Goal: Task Accomplishment & Management: Use online tool/utility

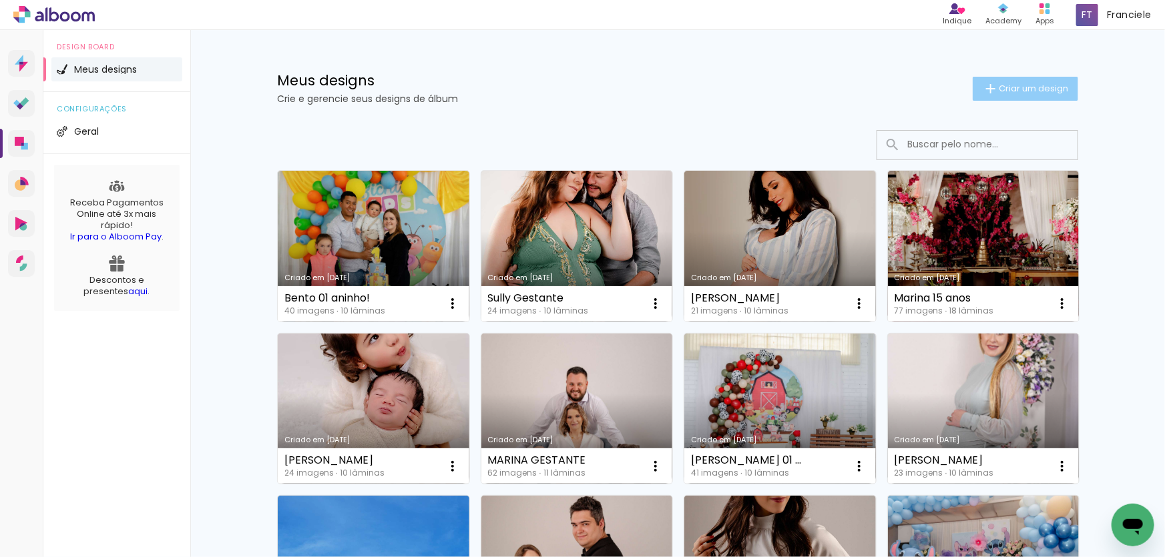
click at [1035, 91] on span "Criar um design" at bounding box center [1033, 88] width 69 height 9
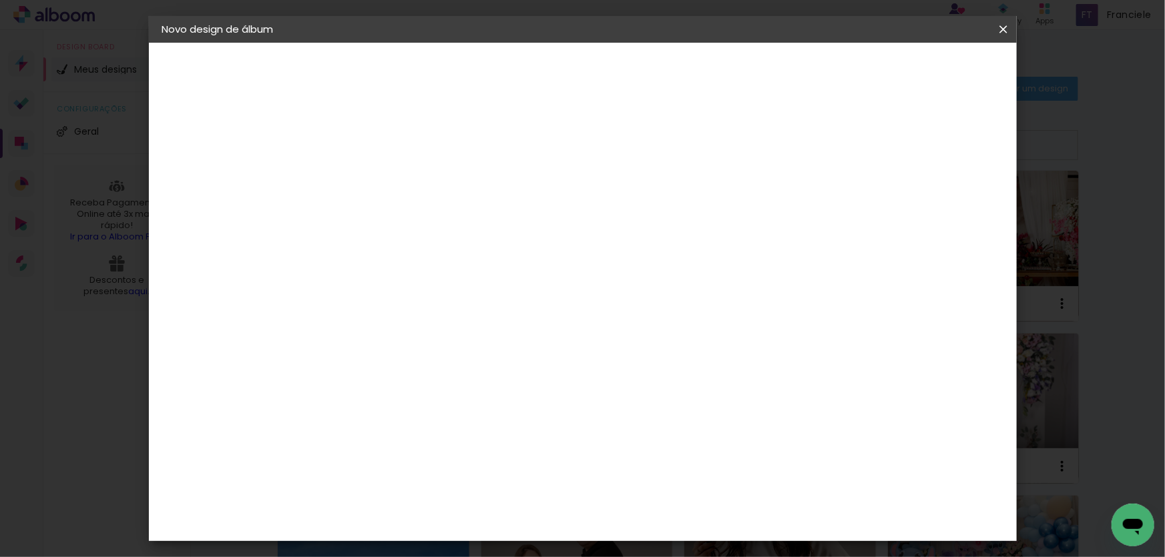
click at [380, 185] on input at bounding box center [380, 179] width 0 height 21
type input "Heloise 02 anos"
type paper-input "Heloise 02 anos"
click at [0, 0] on slot "Avançar" at bounding box center [0, 0] width 0 height 0
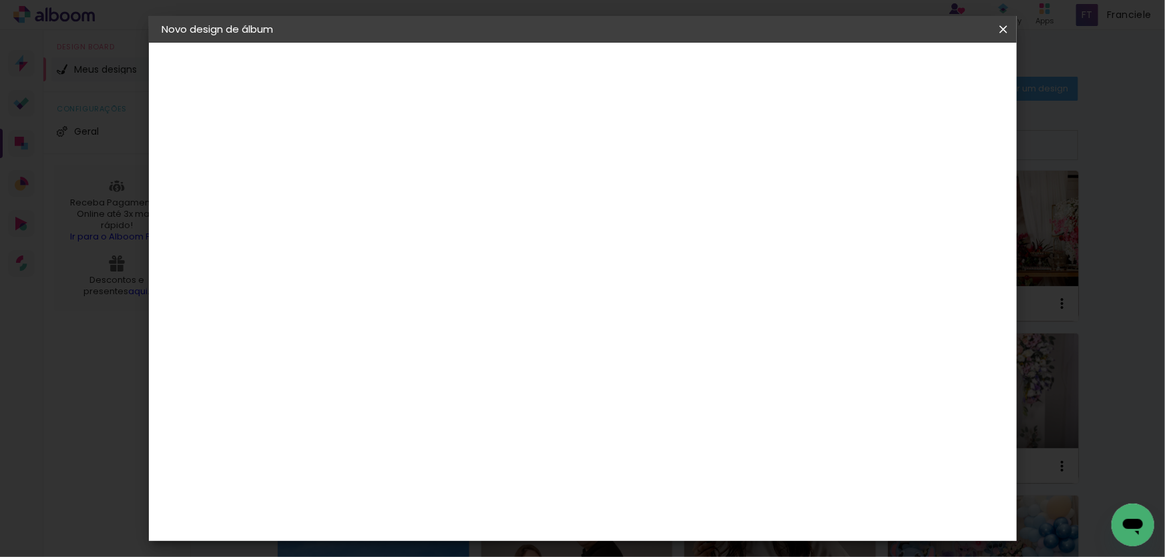
click at [437, 496] on paper-item "Grupo Foto Sul" at bounding box center [414, 518] width 144 height 45
click at [630, 77] on paper-button "Avançar" at bounding box center [597, 70] width 65 height 23
click at [471, 287] on span "20 × 25" at bounding box center [440, 304] width 62 height 35
click at [0, 0] on slot "Avançar" at bounding box center [0, 0] width 0 height 0
click at [845, 146] on div at bounding box center [839, 144] width 12 height 12
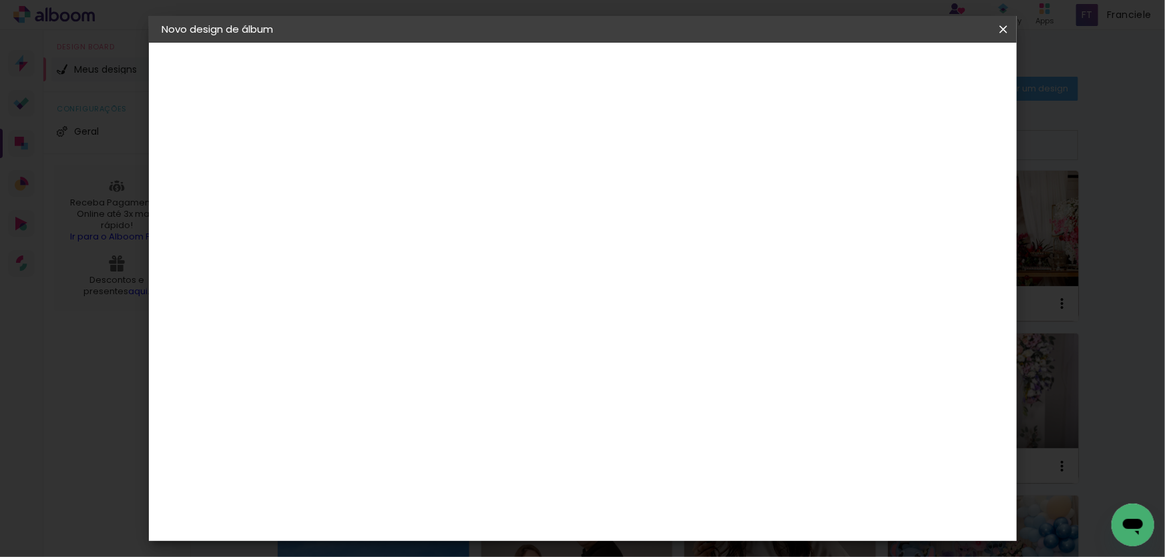
type paper-checkbox "on"
click at [934, 77] on paper-button "Iniciar design" at bounding box center [889, 70] width 87 height 23
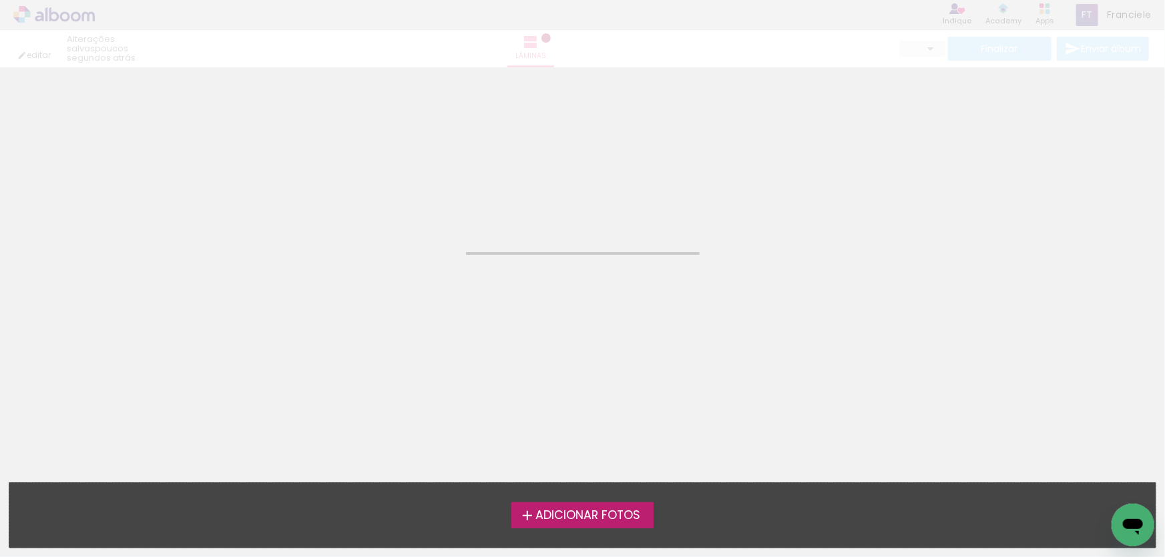
click at [573, 521] on span "Adicionar Fotos" at bounding box center [587, 516] width 105 height 12
click at [0, 0] on input "file" at bounding box center [0, 0] width 0 height 0
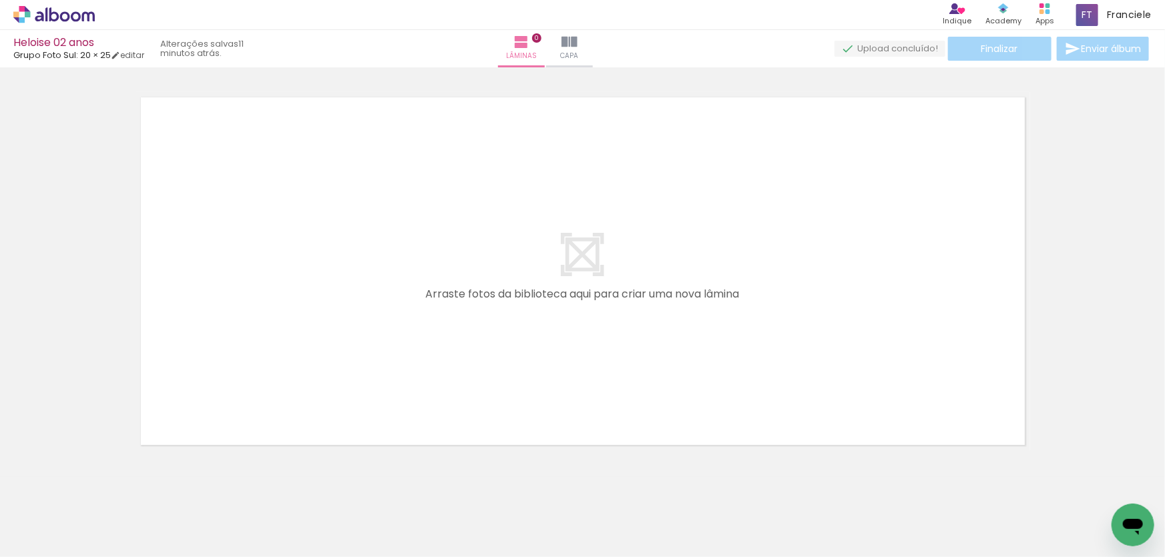
click at [874, 521] on div at bounding box center [881, 513] width 66 height 44
click at [949, 523] on div at bounding box center [956, 513] width 66 height 44
click at [577, 45] on iron-icon at bounding box center [569, 42] width 16 height 16
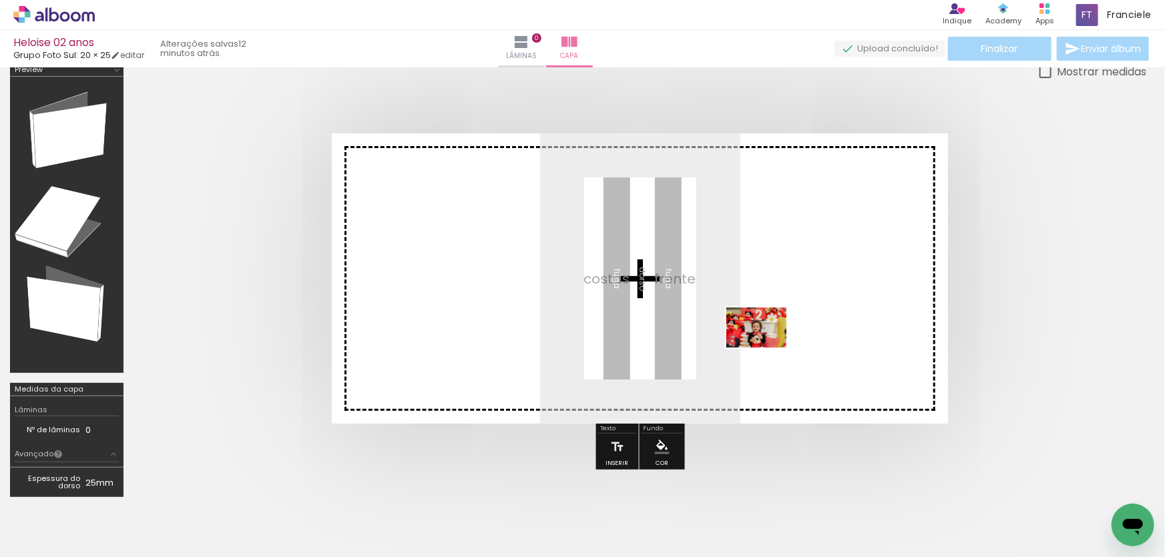
drag, startPoint x: 892, startPoint y: 521, endPoint x: 762, endPoint y: 344, distance: 218.7
click at [762, 344] on quentale-workspace at bounding box center [582, 278] width 1165 height 557
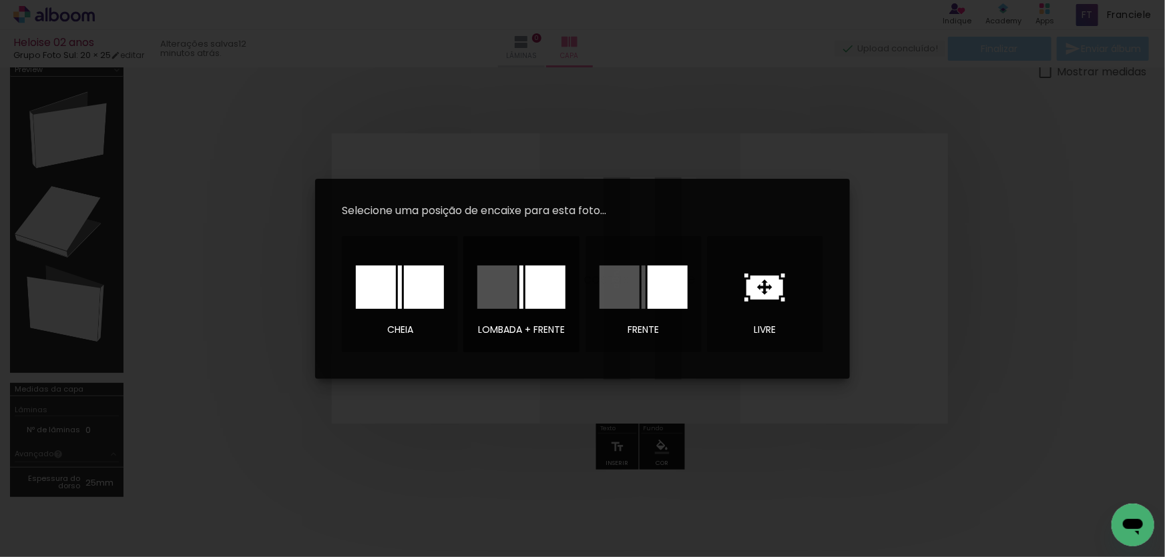
click at [551, 298] on div at bounding box center [545, 287] width 40 height 43
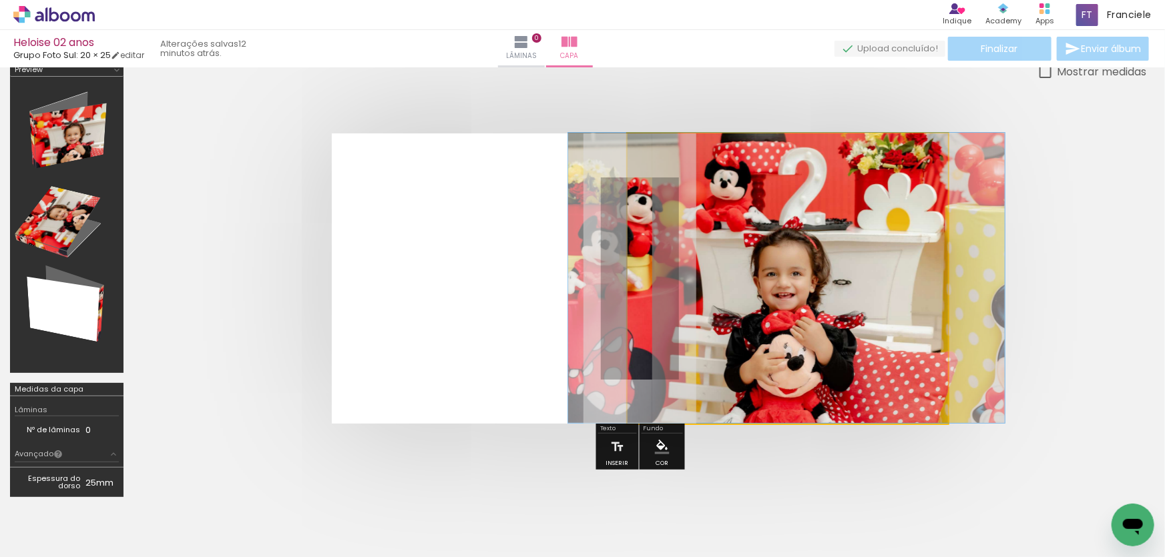
drag, startPoint x: 823, startPoint y: 309, endPoint x: 822, endPoint y: 267, distance: 42.1
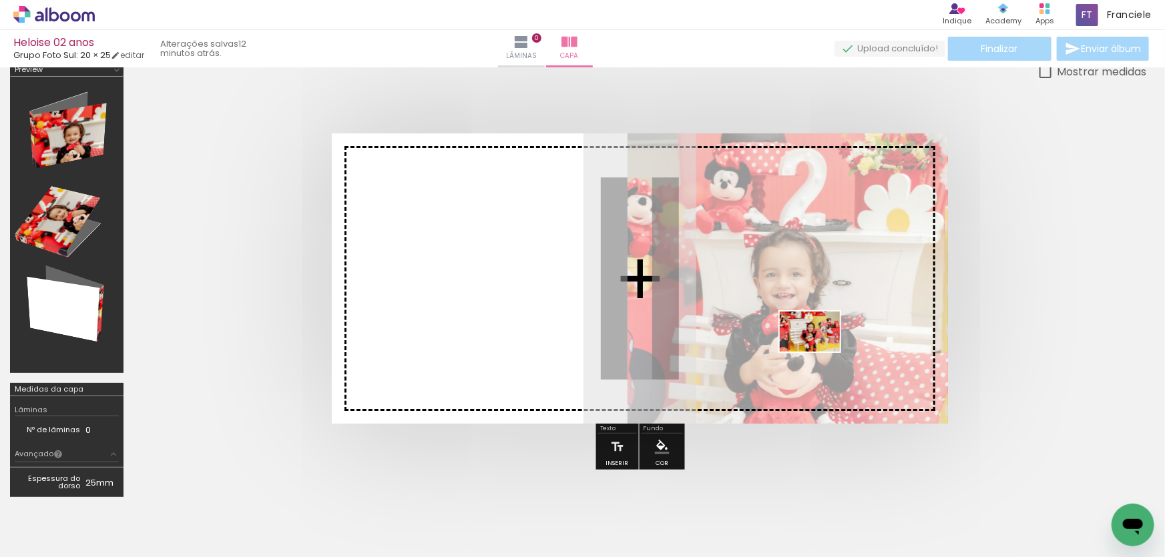
drag, startPoint x: 968, startPoint y: 521, endPoint x: 820, endPoint y: 352, distance: 224.7
click at [820, 352] on quentale-workspace at bounding box center [582, 278] width 1165 height 557
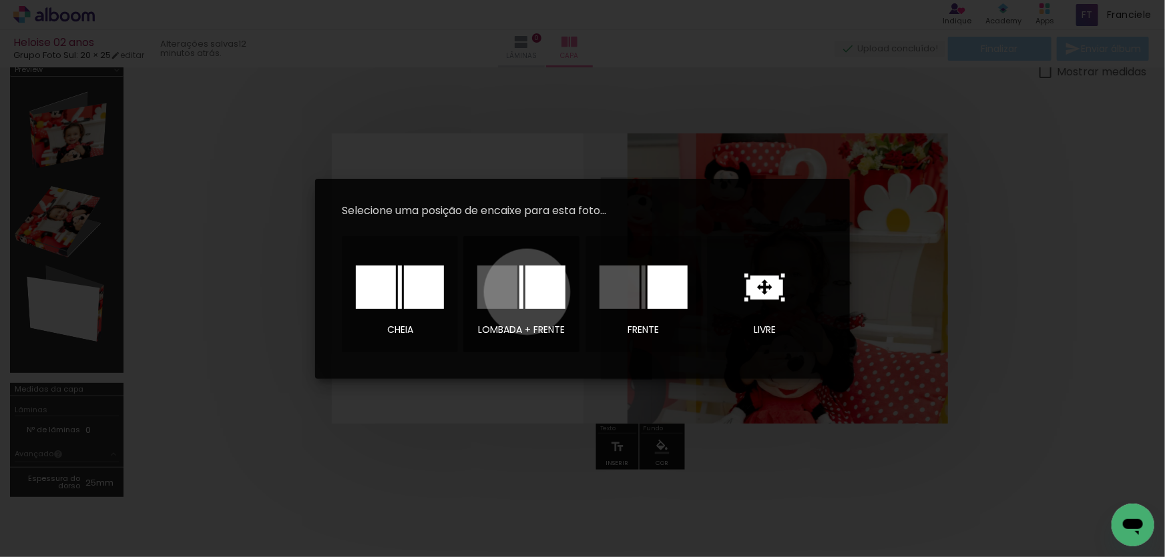
click at [527, 292] on div at bounding box center [545, 287] width 40 height 43
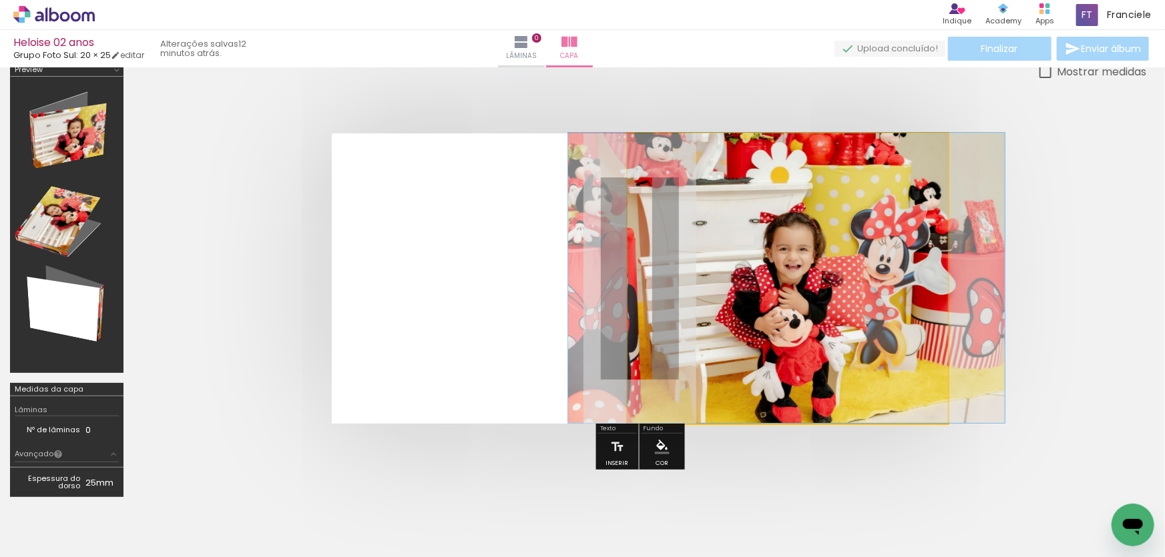
drag, startPoint x: 813, startPoint y: 281, endPoint x: 812, endPoint y: 247, distance: 34.1
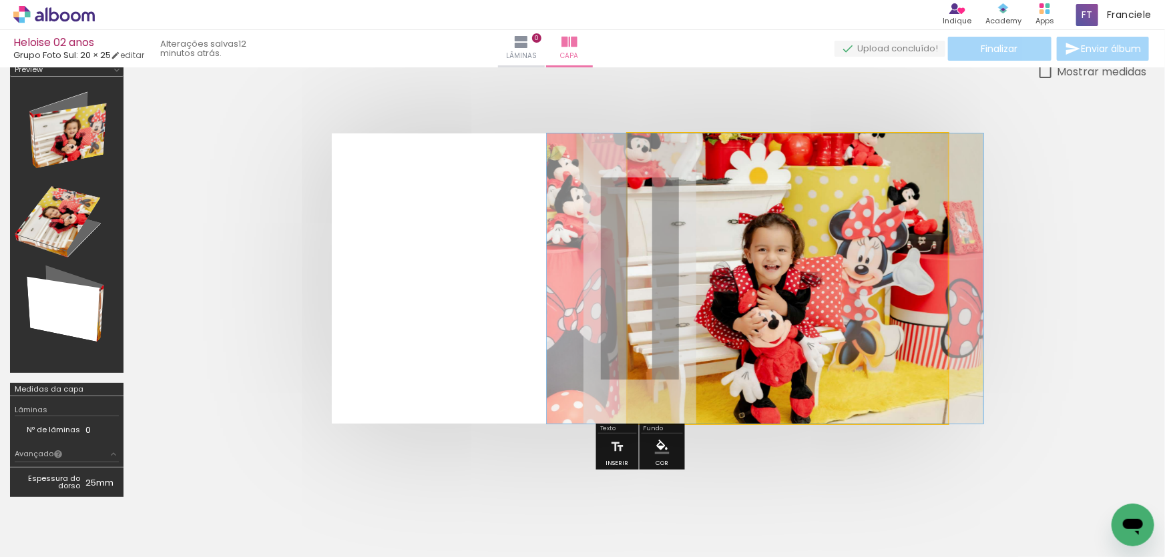
drag, startPoint x: 802, startPoint y: 308, endPoint x: 786, endPoint y: 313, distance: 16.3
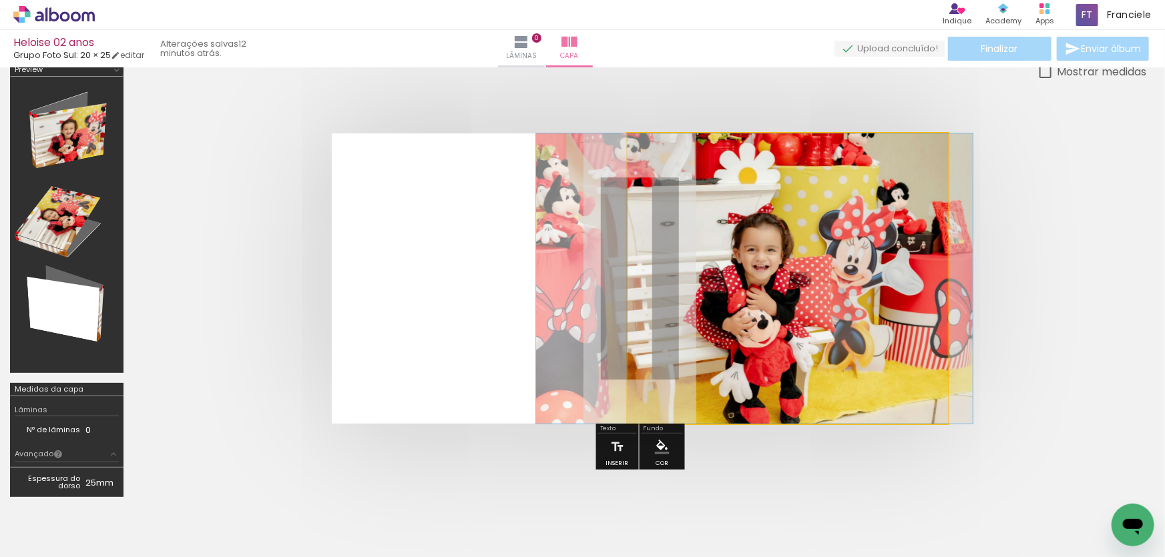
drag, startPoint x: 854, startPoint y: 334, endPoint x: 843, endPoint y: 335, distance: 10.7
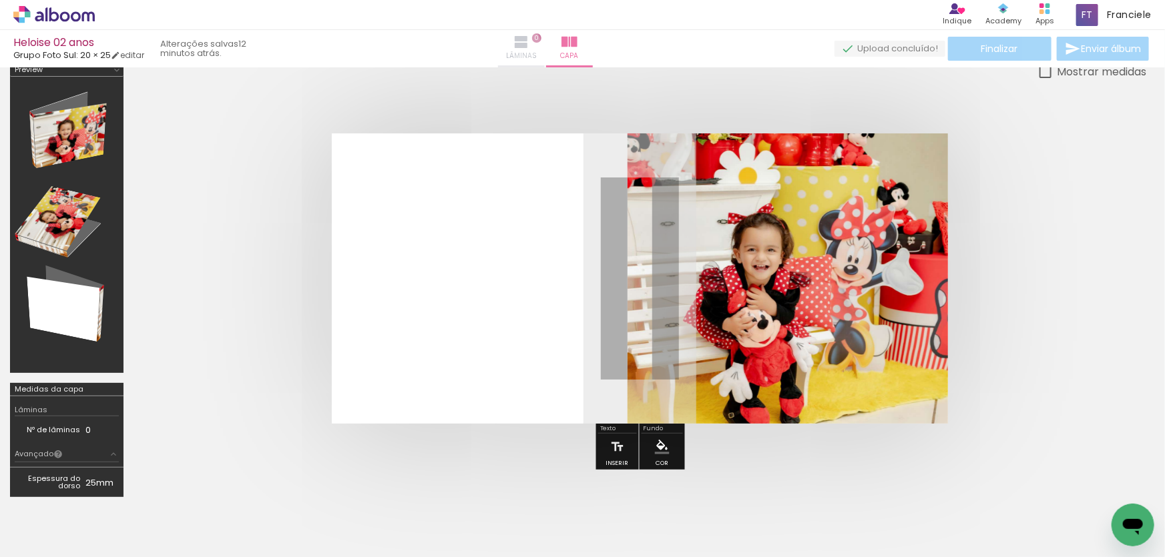
click at [529, 43] on iron-icon at bounding box center [521, 42] width 16 height 16
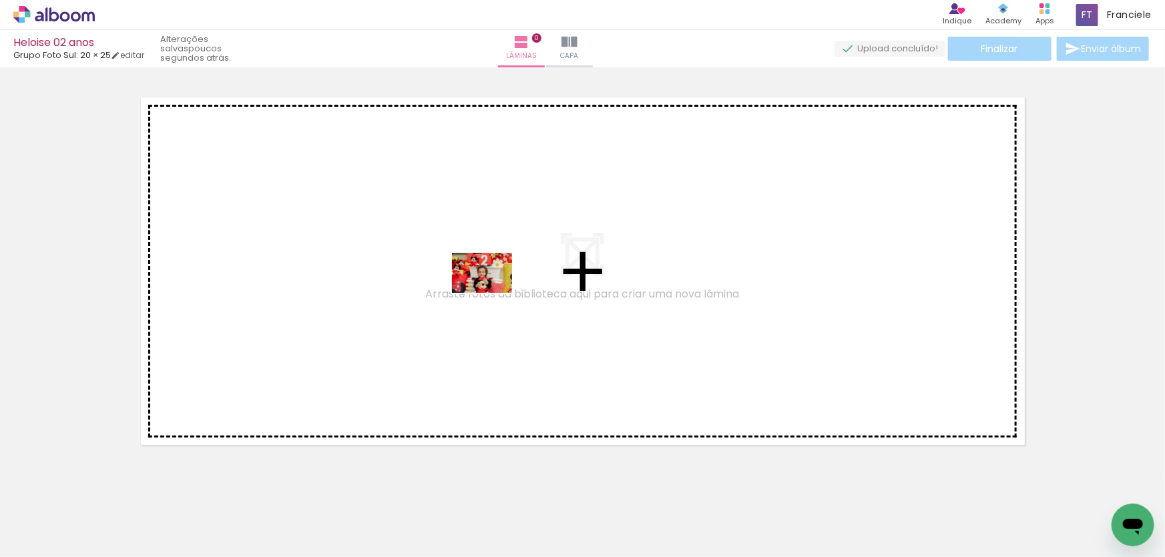
drag, startPoint x: 889, startPoint y: 517, endPoint x: 492, endPoint y: 293, distance: 455.8
click at [492, 293] on quentale-workspace at bounding box center [582, 278] width 1165 height 557
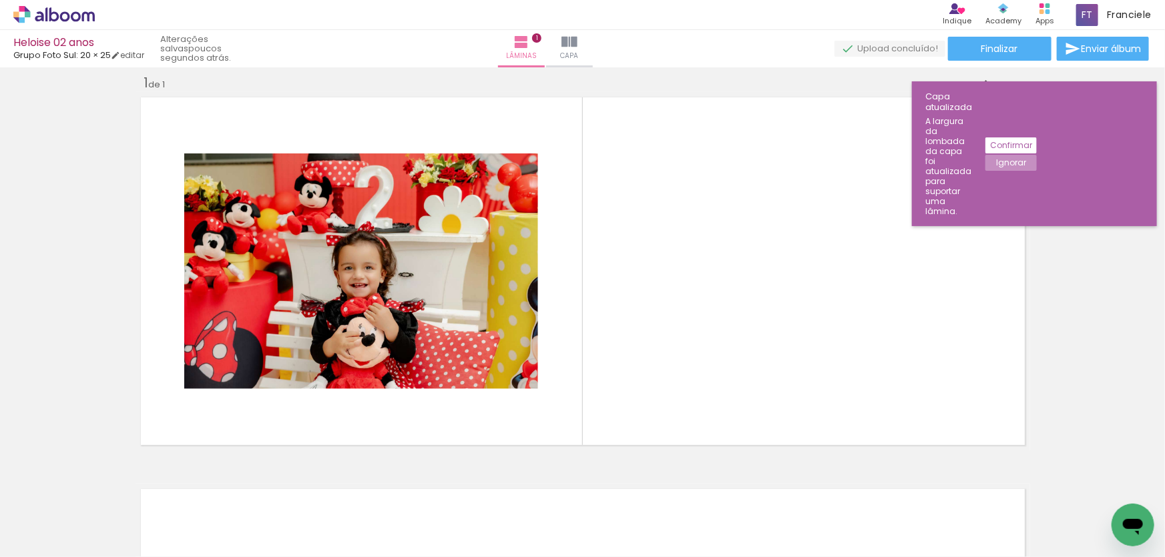
scroll to position [0, 395]
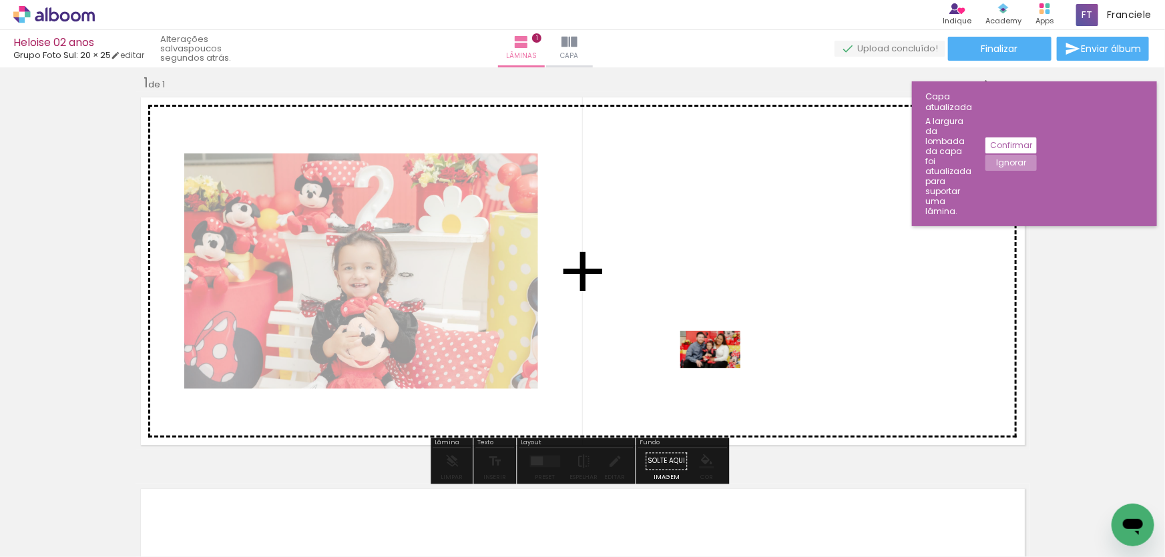
drag, startPoint x: 703, startPoint y: 517, endPoint x: 720, endPoint y: 369, distance: 149.2
click at [720, 369] on quentale-workspace at bounding box center [582, 278] width 1165 height 557
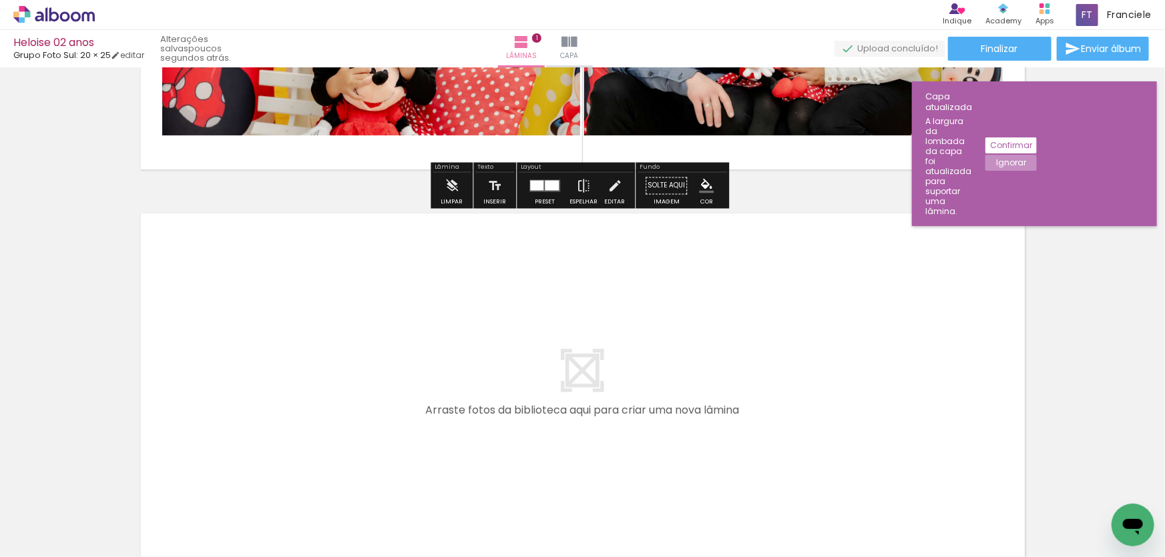
scroll to position [318, 0]
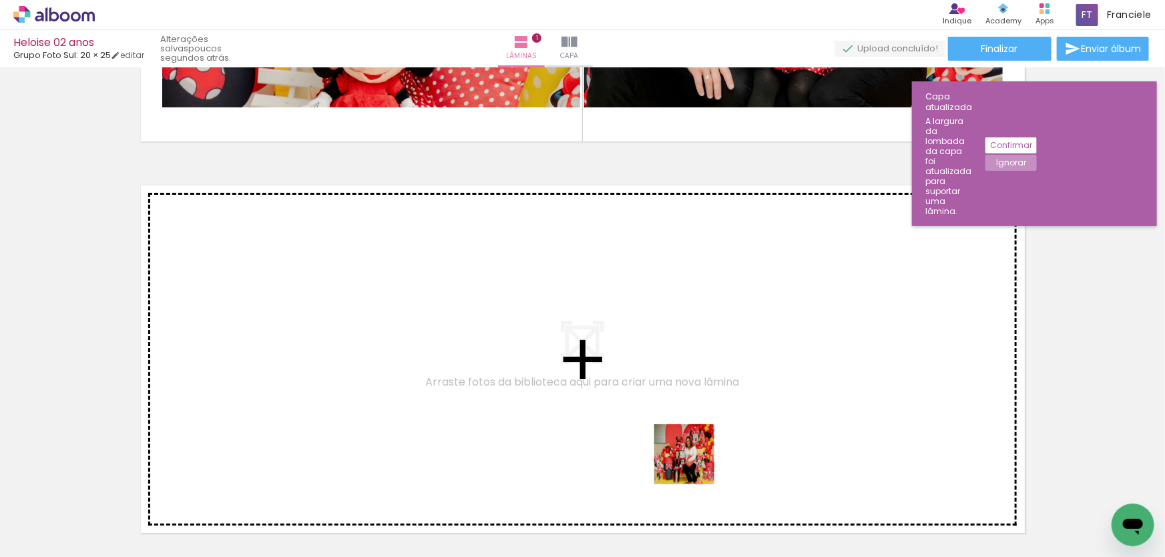
drag, startPoint x: 694, startPoint y: 465, endPoint x: 516, endPoint y: 432, distance: 181.2
click at [516, 432] on quentale-workspace at bounding box center [582, 278] width 1165 height 557
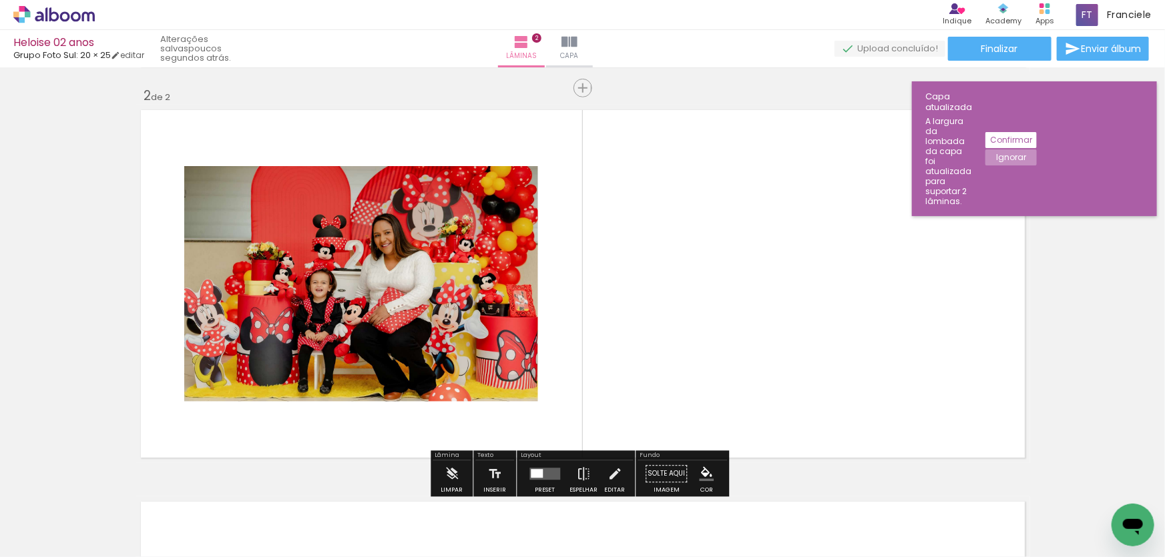
scroll to position [407, 0]
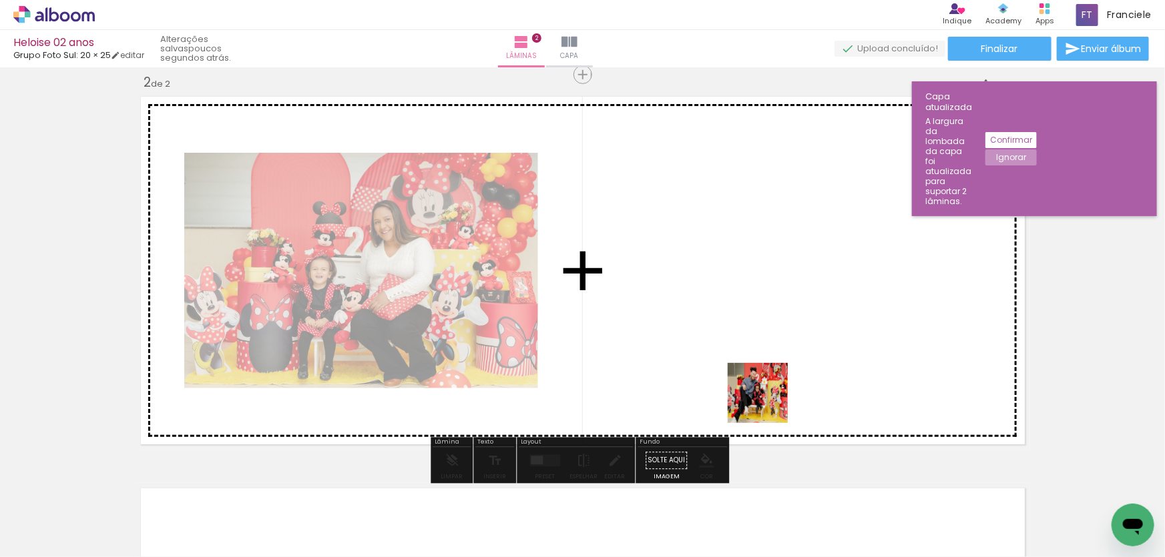
drag, startPoint x: 1000, startPoint y: 517, endPoint x: 767, endPoint y: 402, distance: 259.4
click at [767, 402] on quentale-workspace at bounding box center [582, 278] width 1165 height 557
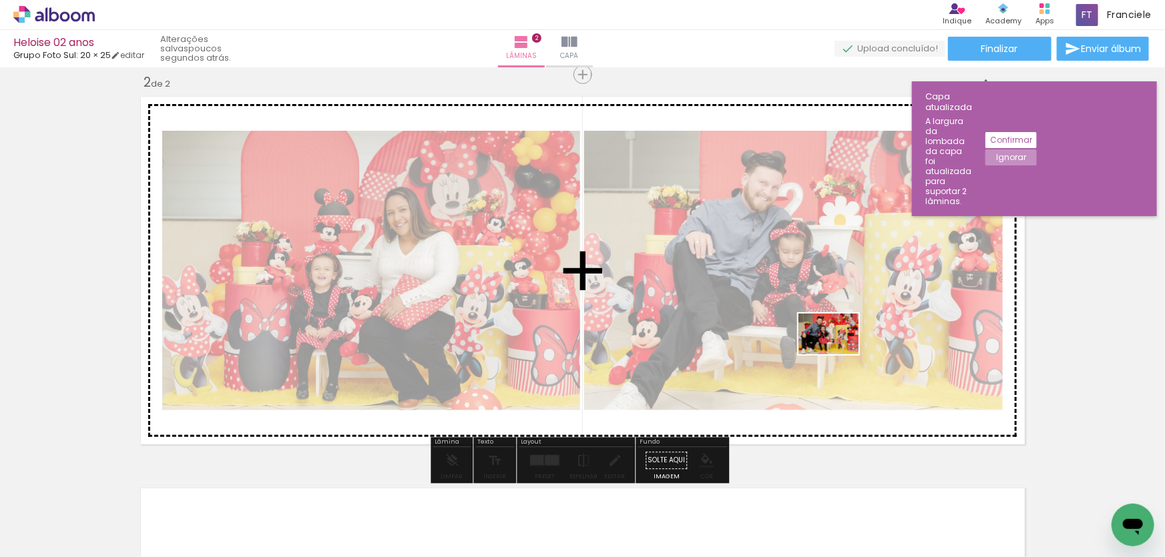
drag, startPoint x: 1073, startPoint y: 517, endPoint x: 838, endPoint y: 354, distance: 285.9
click at [838, 354] on quentale-workspace at bounding box center [582, 278] width 1165 height 557
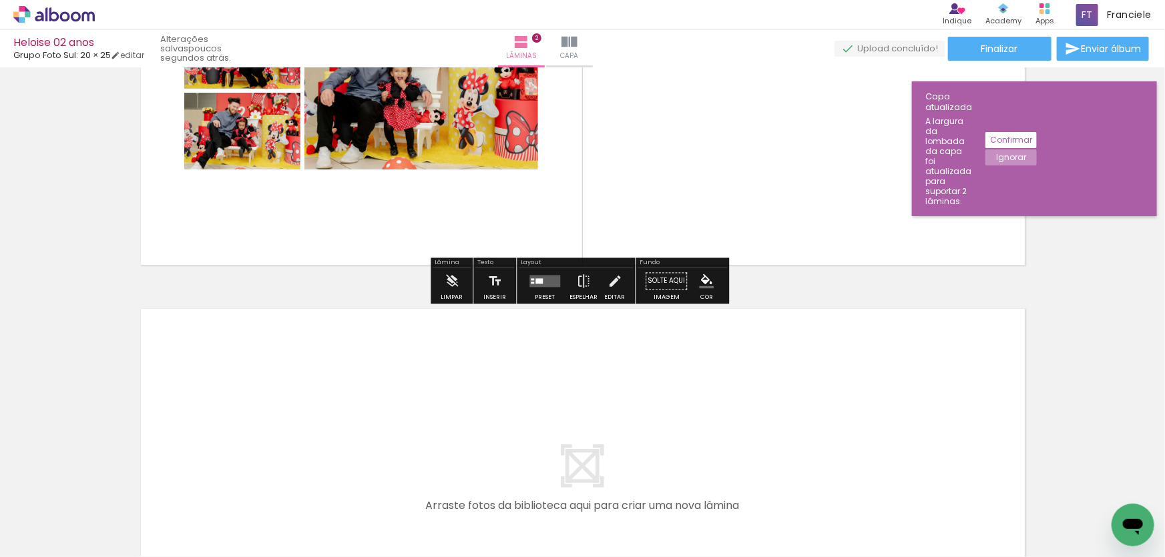
scroll to position [588, 0]
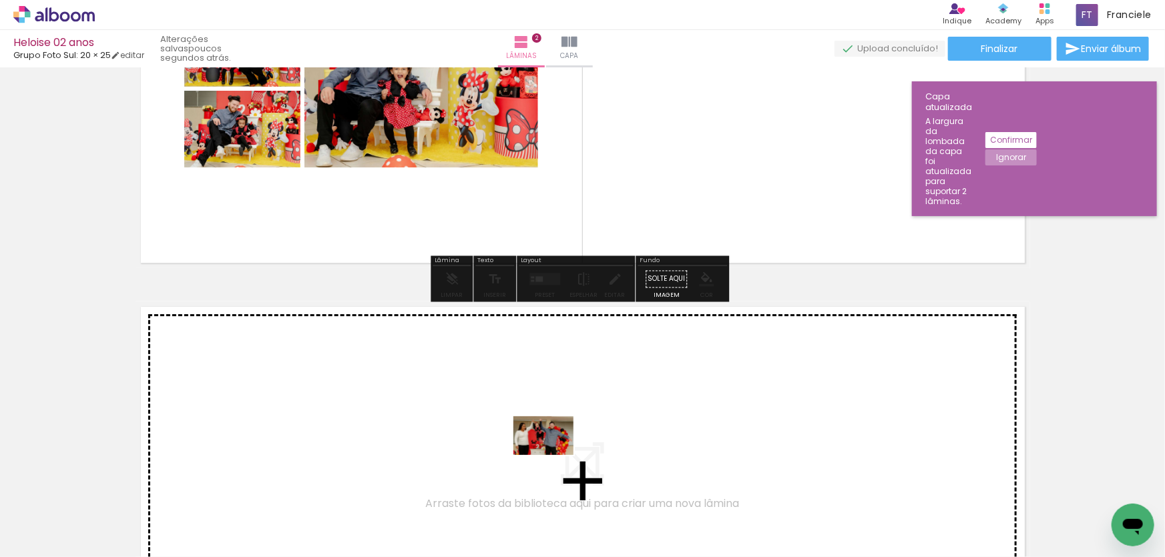
drag, startPoint x: 671, startPoint y: 527, endPoint x: 553, endPoint y: 457, distance: 137.9
click at [553, 457] on quentale-workspace at bounding box center [582, 278] width 1165 height 557
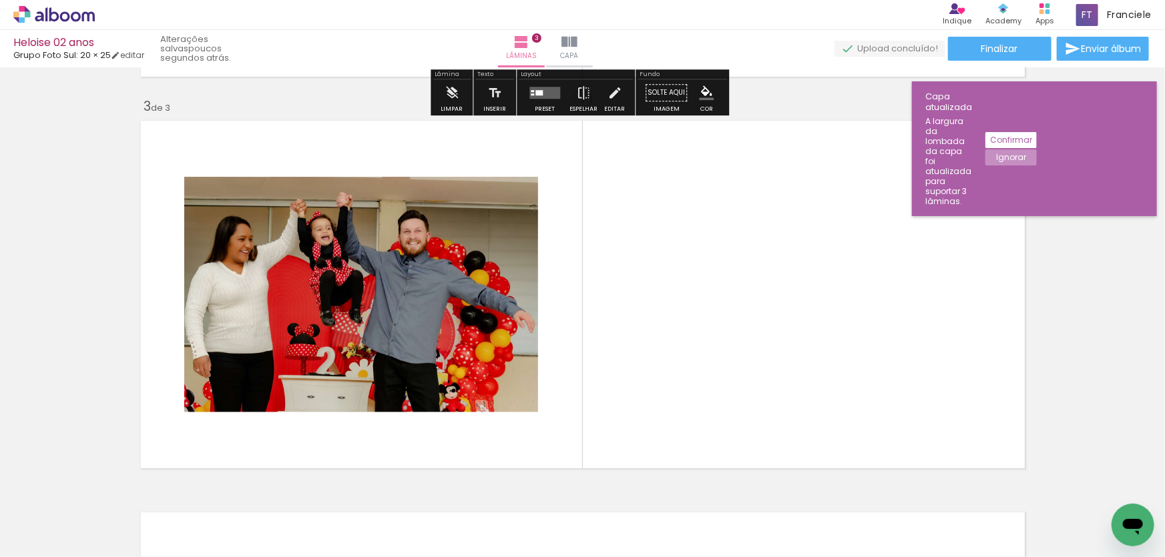
scroll to position [798, 0]
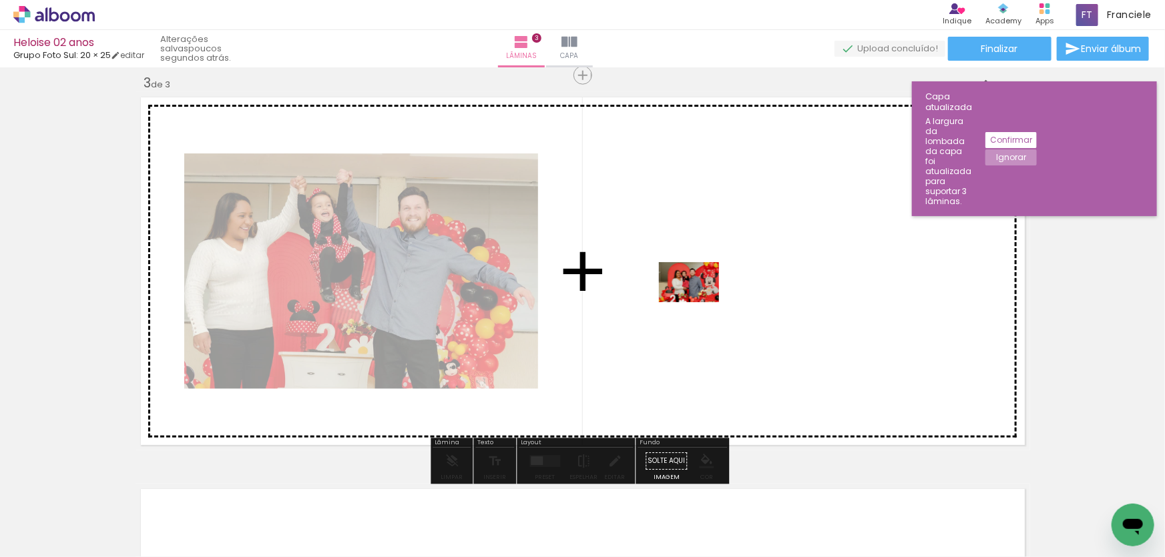
drag, startPoint x: 730, startPoint y: 519, endPoint x: 699, endPoint y: 302, distance: 219.8
click at [699, 302] on quentale-workspace at bounding box center [582, 278] width 1165 height 557
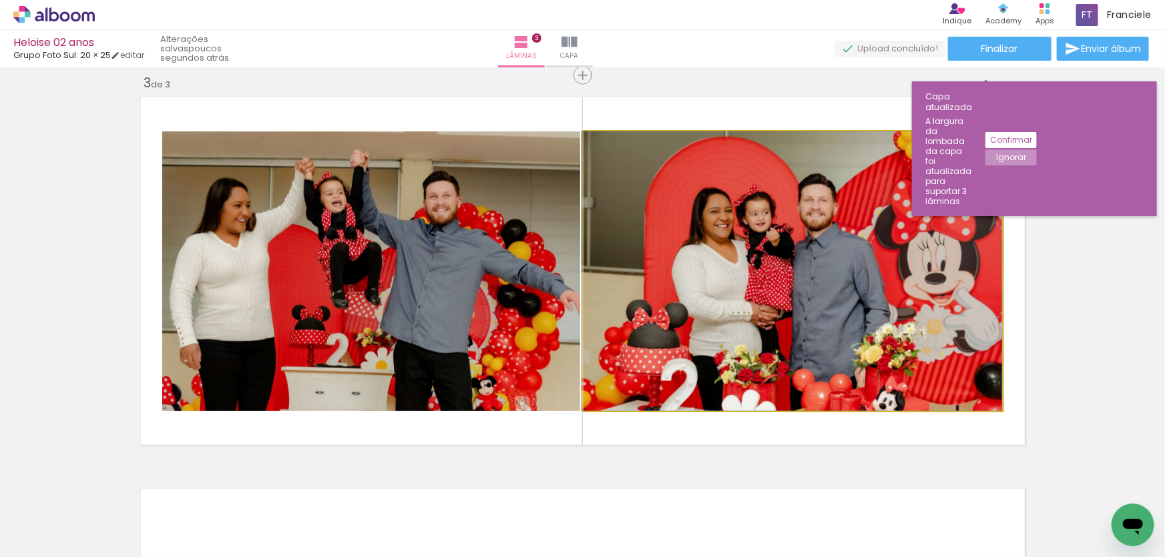
drag, startPoint x: 798, startPoint y: 261, endPoint x: 472, endPoint y: 276, distance: 326.7
click at [0, 0] on slot at bounding box center [0, 0] width 0 height 0
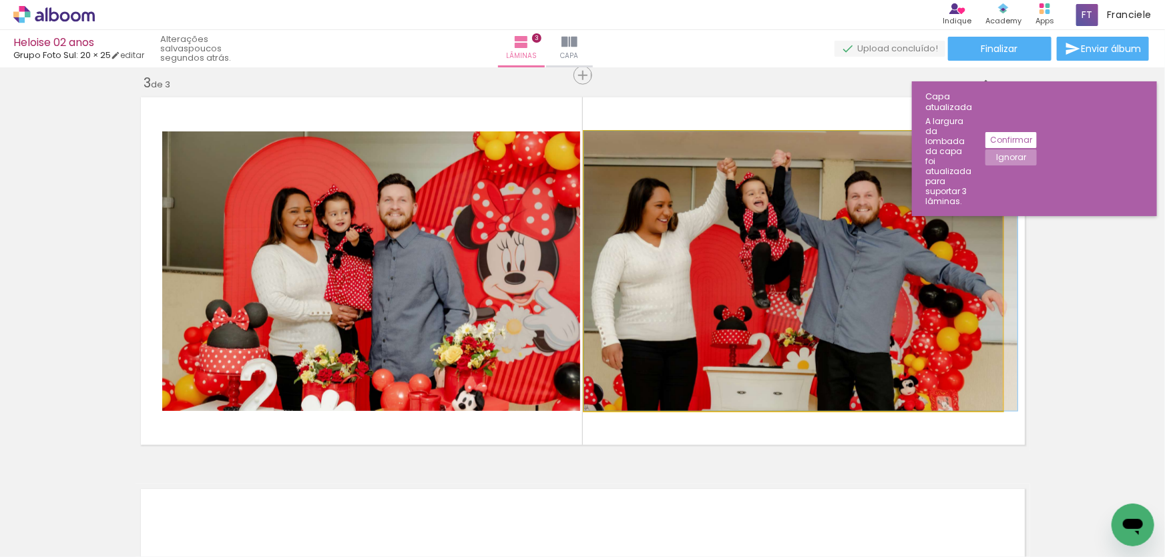
drag, startPoint x: 725, startPoint y: 280, endPoint x: 734, endPoint y: 282, distance: 8.9
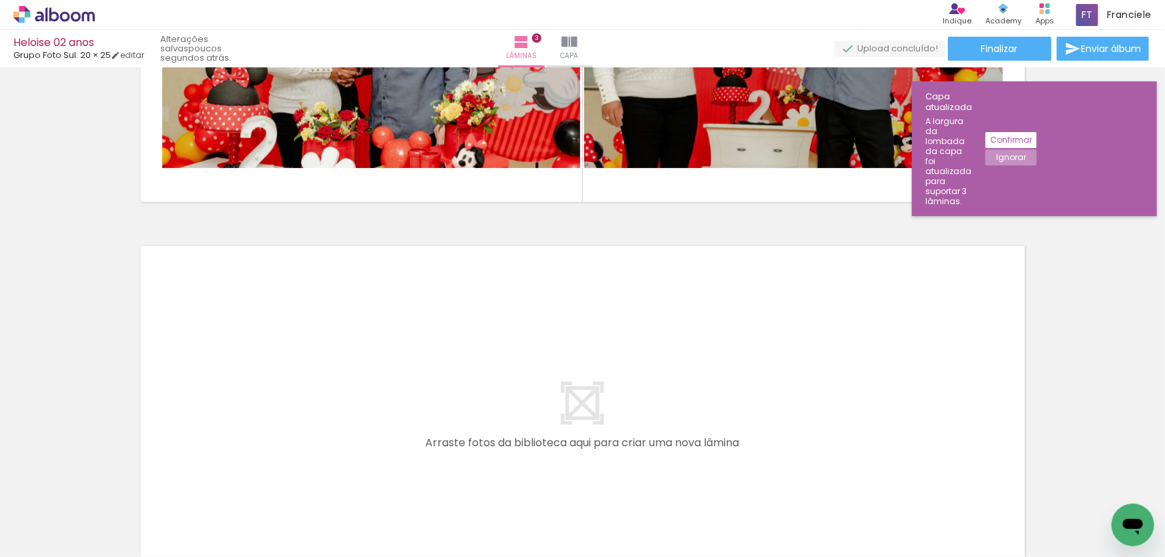
scroll to position [0, 1003]
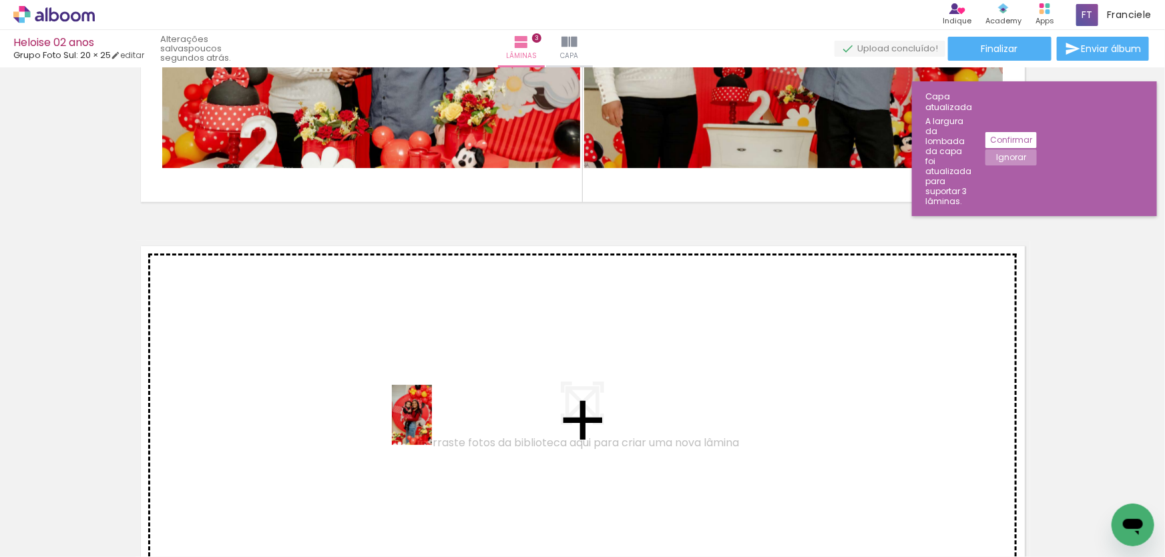
drag, startPoint x: 488, startPoint y: 523, endPoint x: 432, endPoint y: 425, distance: 113.0
click at [432, 425] on quentale-workspace at bounding box center [582, 278] width 1165 height 557
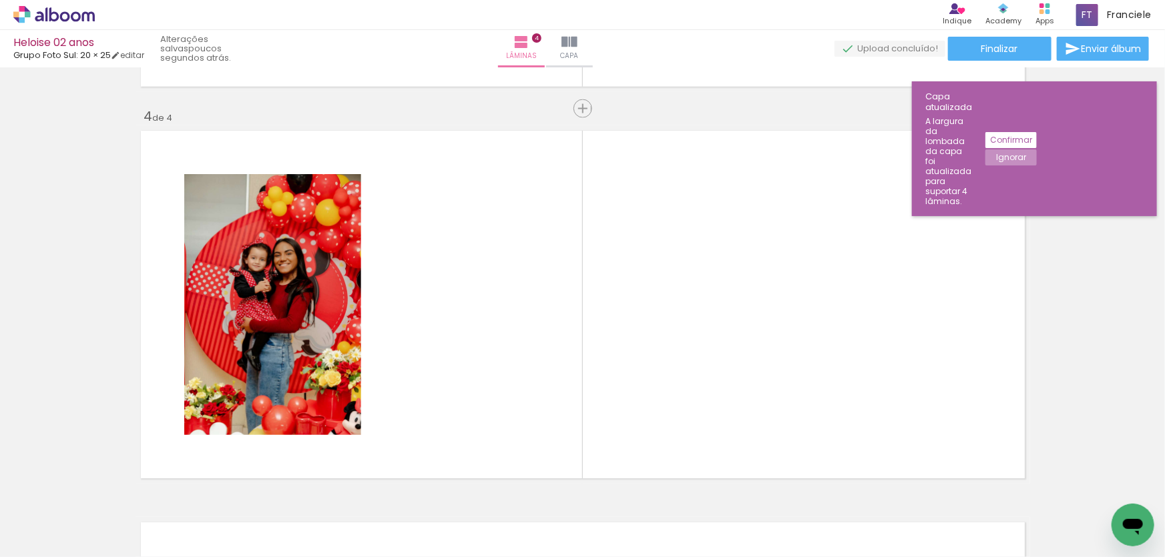
scroll to position [1189, 0]
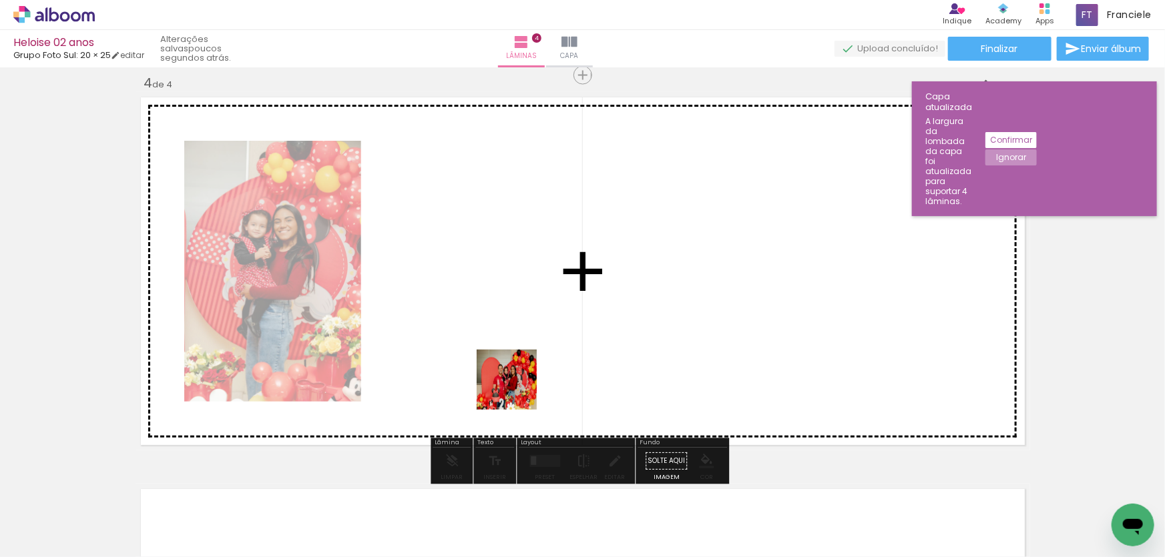
drag, startPoint x: 569, startPoint y: 527, endPoint x: 498, endPoint y: 336, distance: 204.2
click at [498, 336] on quentale-workspace at bounding box center [582, 278] width 1165 height 557
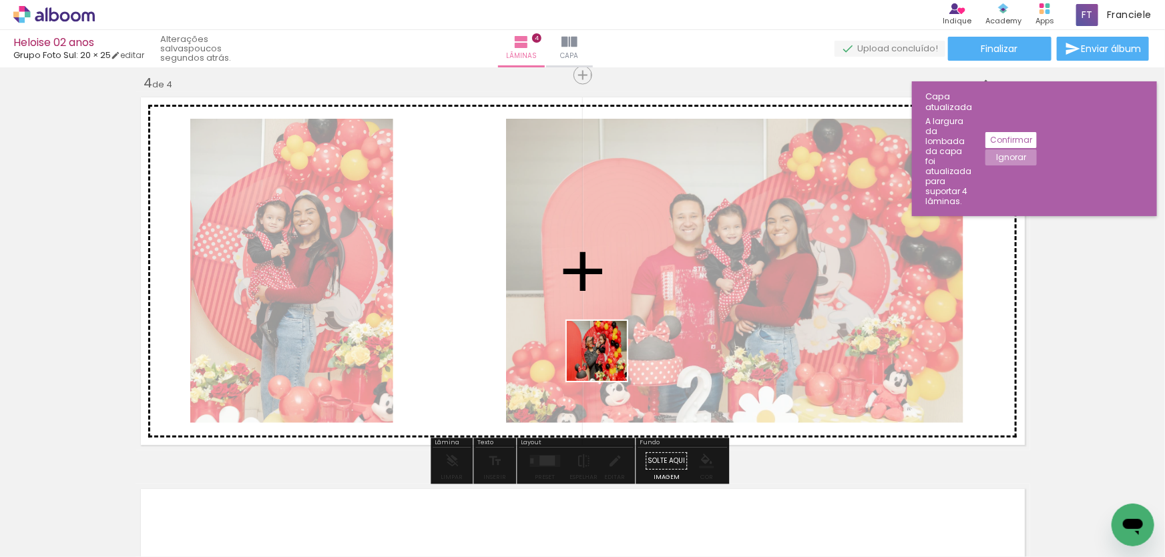
drag, startPoint x: 635, startPoint y: 521, endPoint x: 607, endPoint y: 360, distance: 163.4
click at [607, 360] on quentale-workspace at bounding box center [582, 278] width 1165 height 557
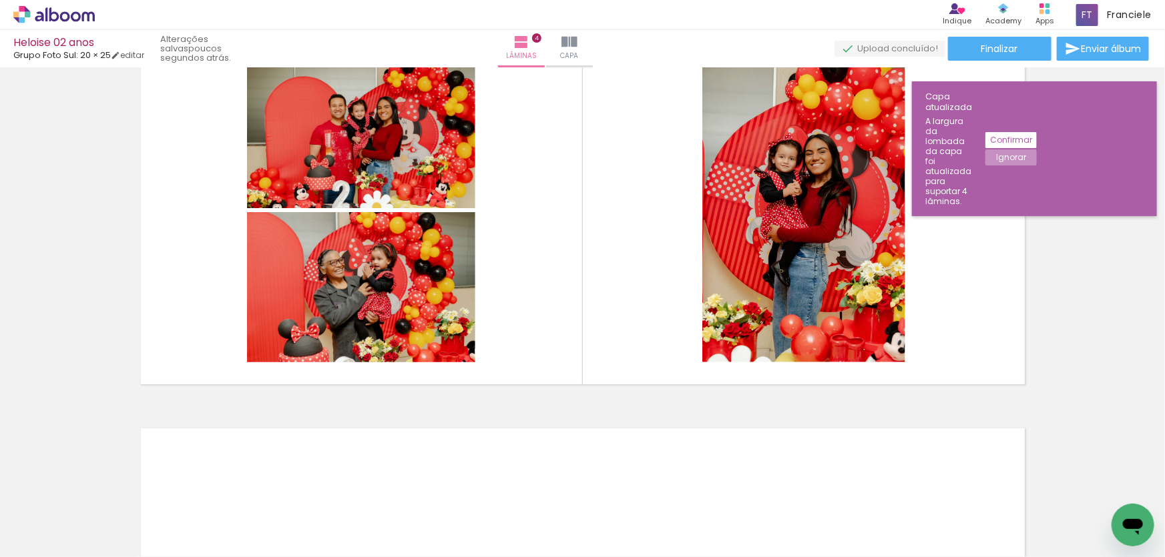
scroll to position [0, 366]
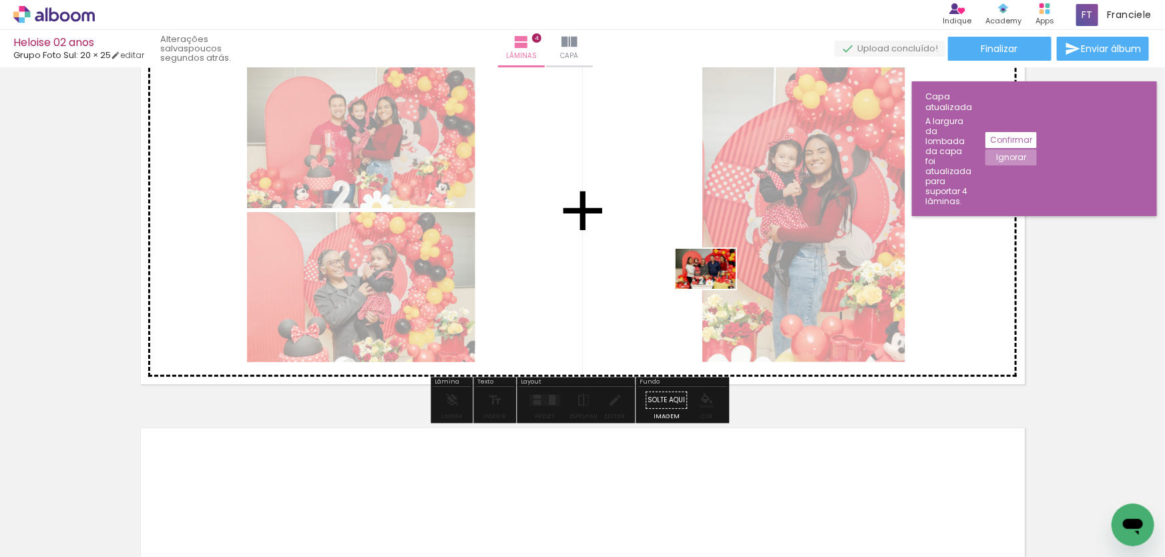
drag, startPoint x: 375, startPoint y: 517, endPoint x: 724, endPoint y: 285, distance: 418.8
click at [724, 285] on quentale-workspace at bounding box center [582, 278] width 1165 height 557
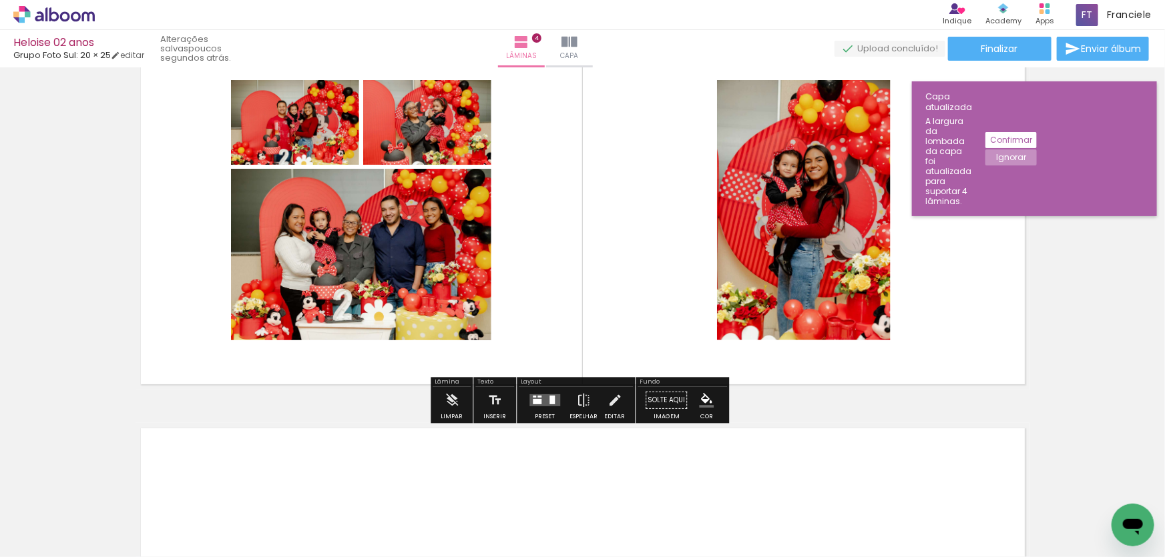
scroll to position [1372, 0]
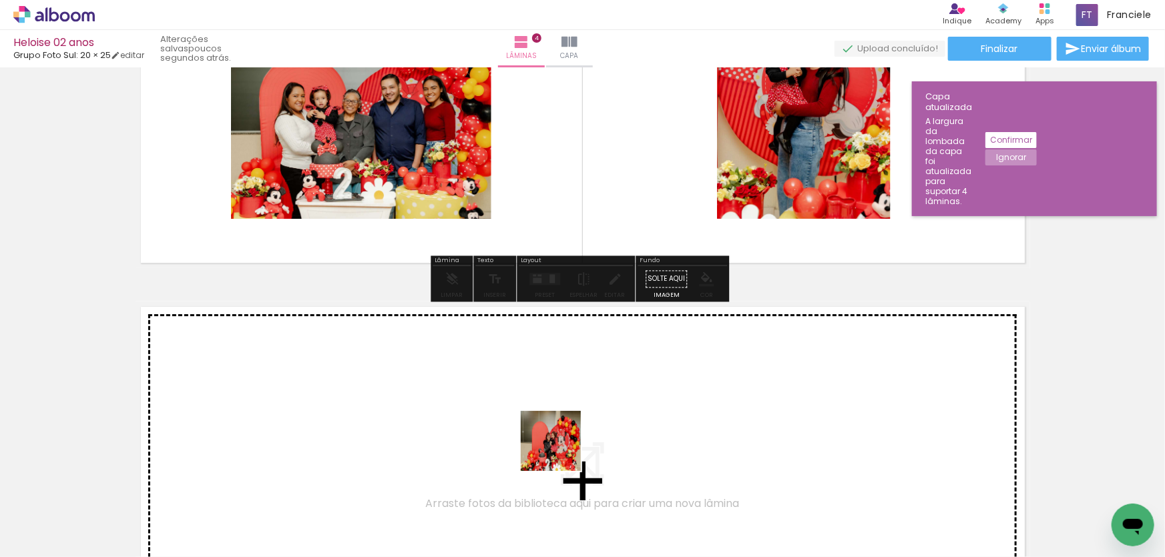
drag, startPoint x: 605, startPoint y: 521, endPoint x: 693, endPoint y: 517, distance: 88.2
click at [544, 430] on quentale-workspace at bounding box center [582, 278] width 1165 height 557
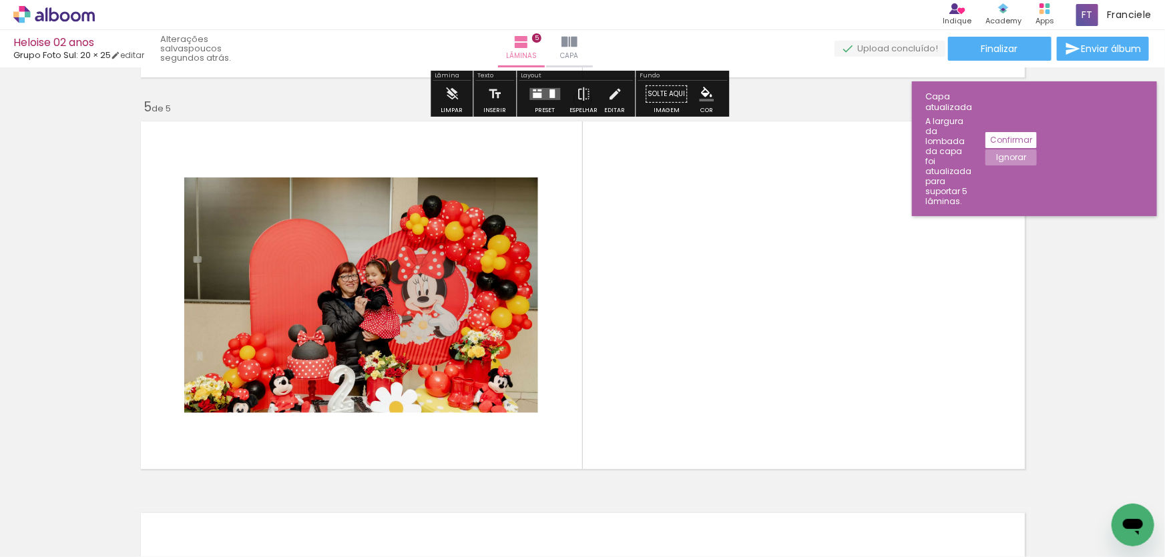
scroll to position [1582, 0]
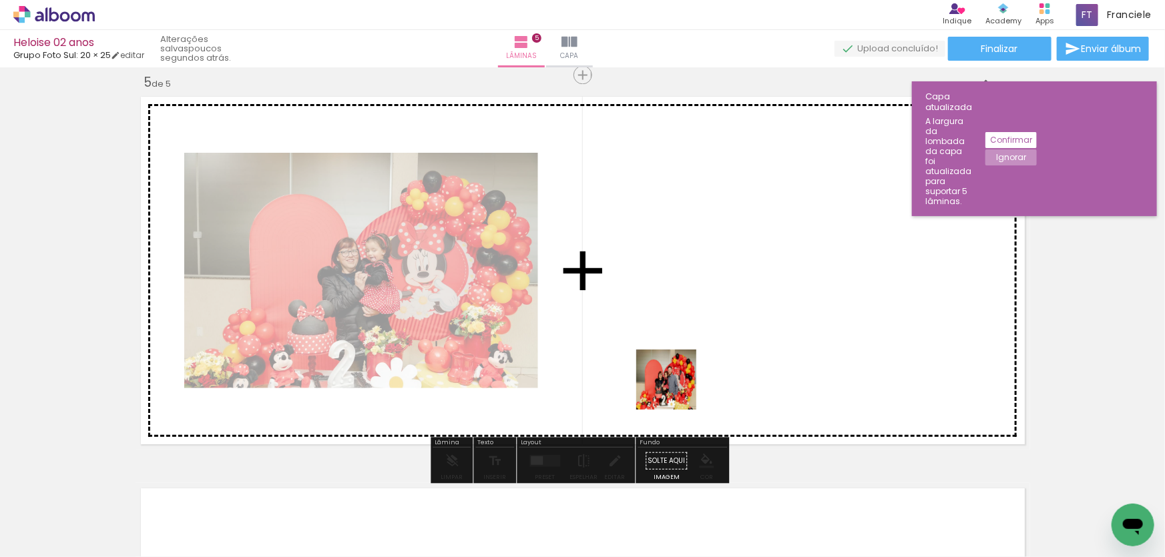
drag, startPoint x: 682, startPoint y: 521, endPoint x: 676, endPoint y: 363, distance: 157.6
click at [676, 363] on quentale-workspace at bounding box center [582, 278] width 1165 height 557
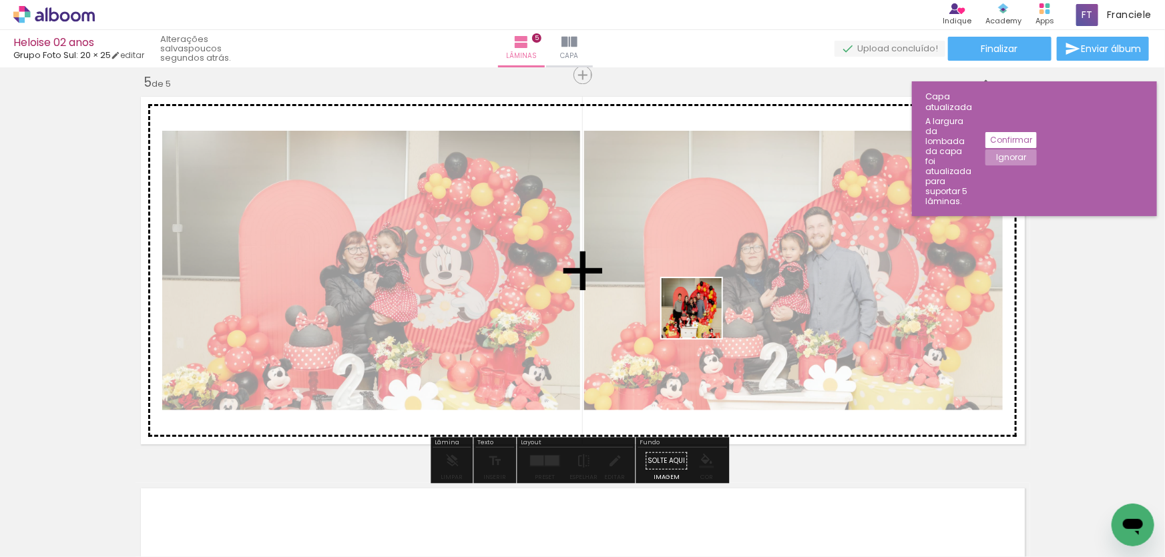
drag, startPoint x: 752, startPoint y: 518, endPoint x: 700, endPoint y: 313, distance: 211.4
click at [700, 313] on quentale-workspace at bounding box center [582, 278] width 1165 height 557
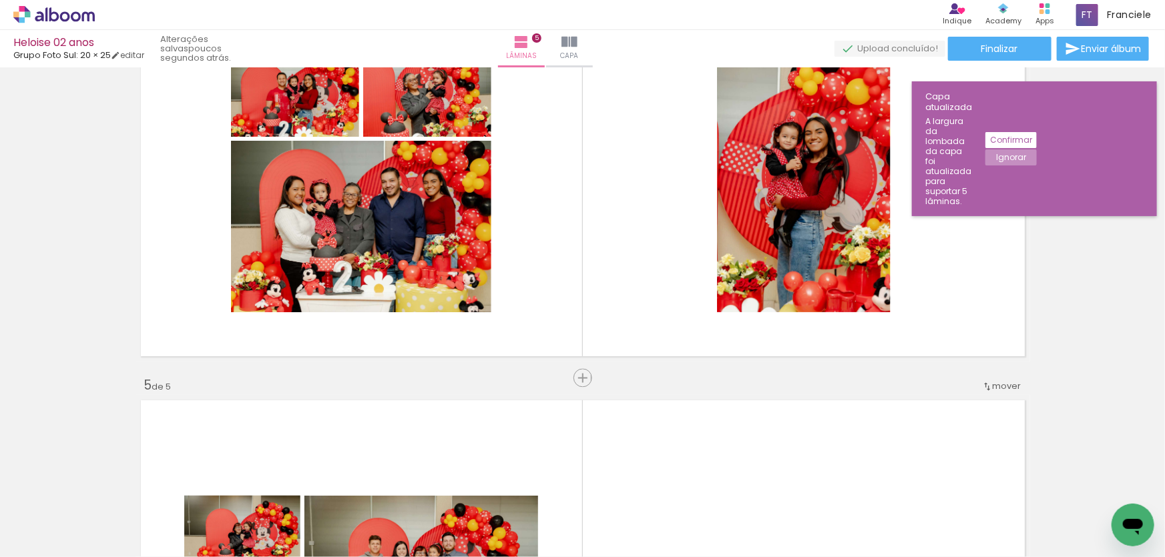
scroll to position [0, 8]
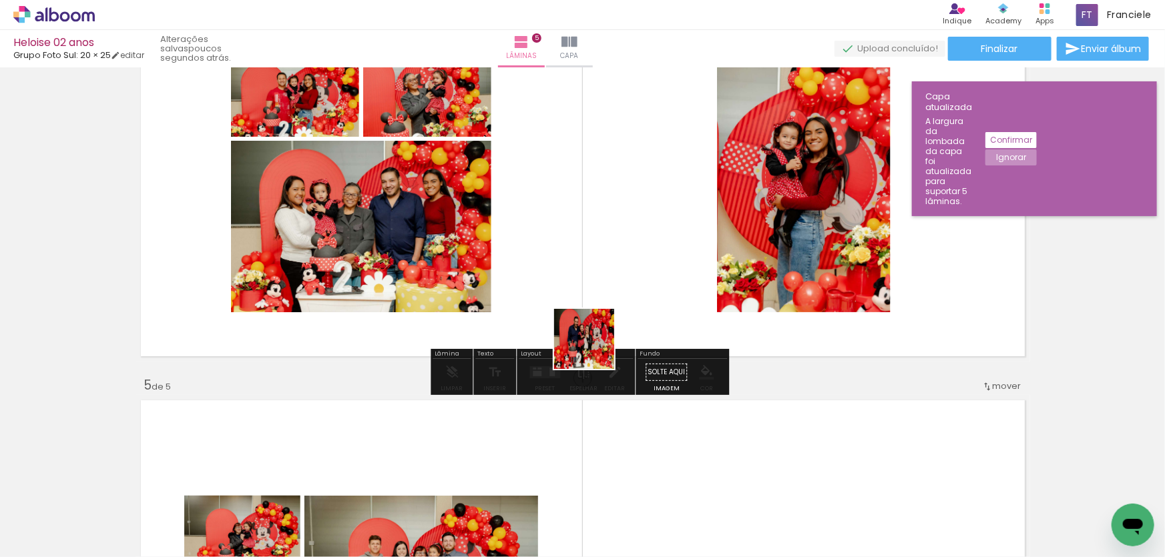
drag, startPoint x: 274, startPoint y: 518, endPoint x: 597, endPoint y: 343, distance: 367.4
click at [596, 346] on quentale-workspace at bounding box center [582, 278] width 1165 height 557
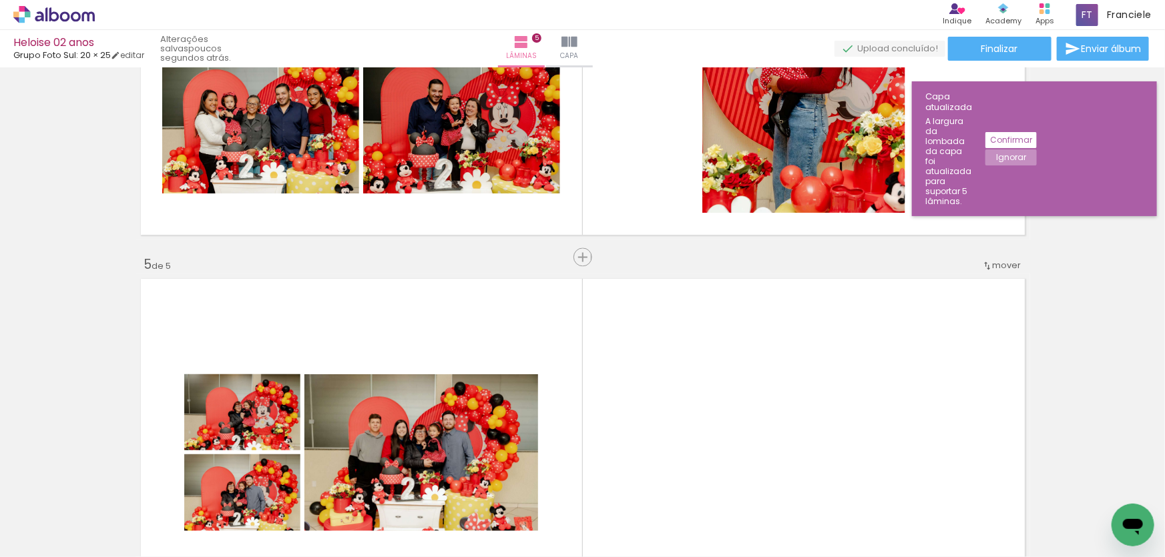
scroll to position [0, 1494]
click at [680, 514] on div at bounding box center [658, 512] width 66 height 43
click at [1105, 514] on div at bounding box center [1111, 512] width 66 height 39
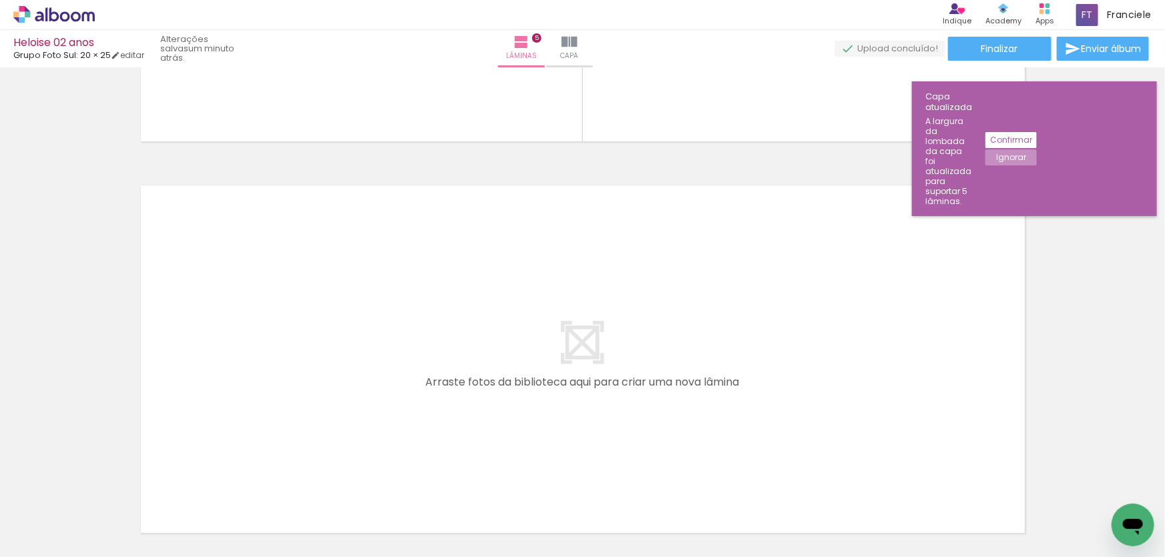
scroll to position [0, 0]
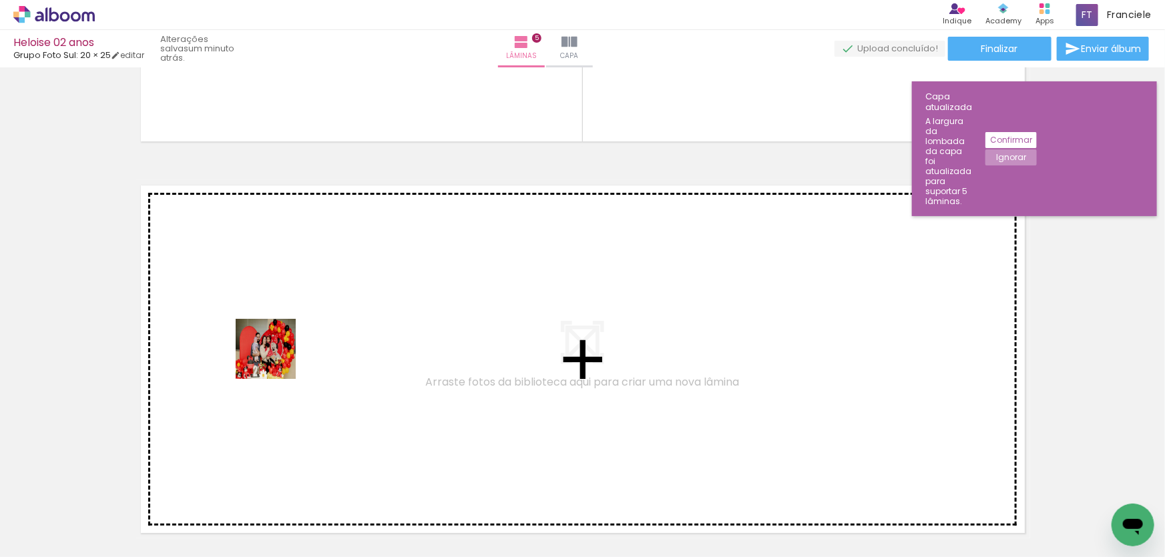
drag, startPoint x: 160, startPoint y: 488, endPoint x: 306, endPoint y: 338, distance: 209.6
click at [306, 338] on quentale-workspace at bounding box center [582, 278] width 1165 height 557
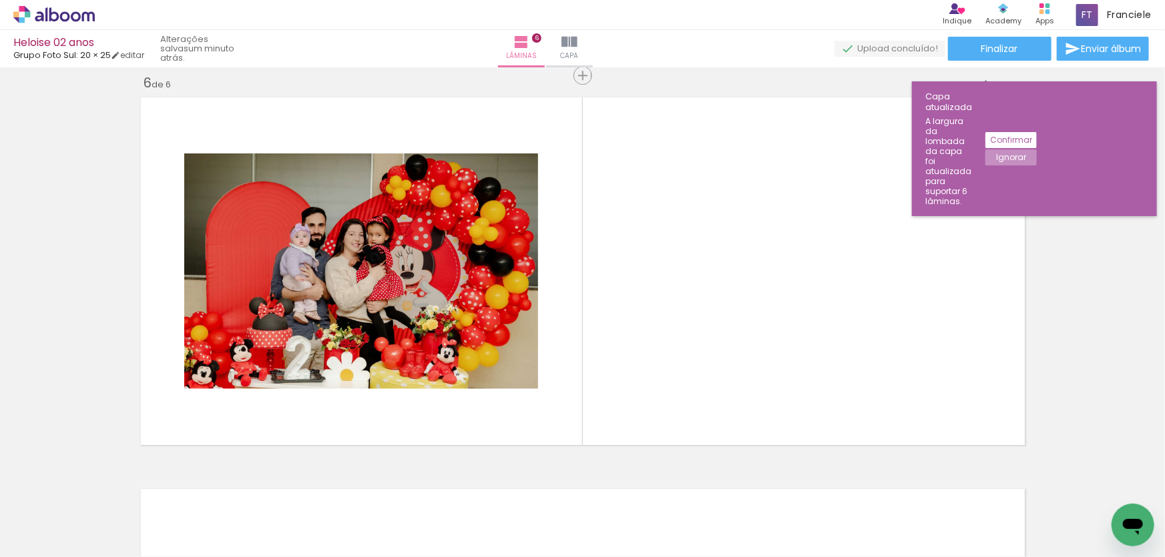
scroll to position [0, 1384]
click at [708, 510] on div at bounding box center [694, 513] width 66 height 44
click at [781, 518] on div at bounding box center [769, 512] width 66 height 43
click at [850, 511] on div at bounding box center [843, 512] width 66 height 45
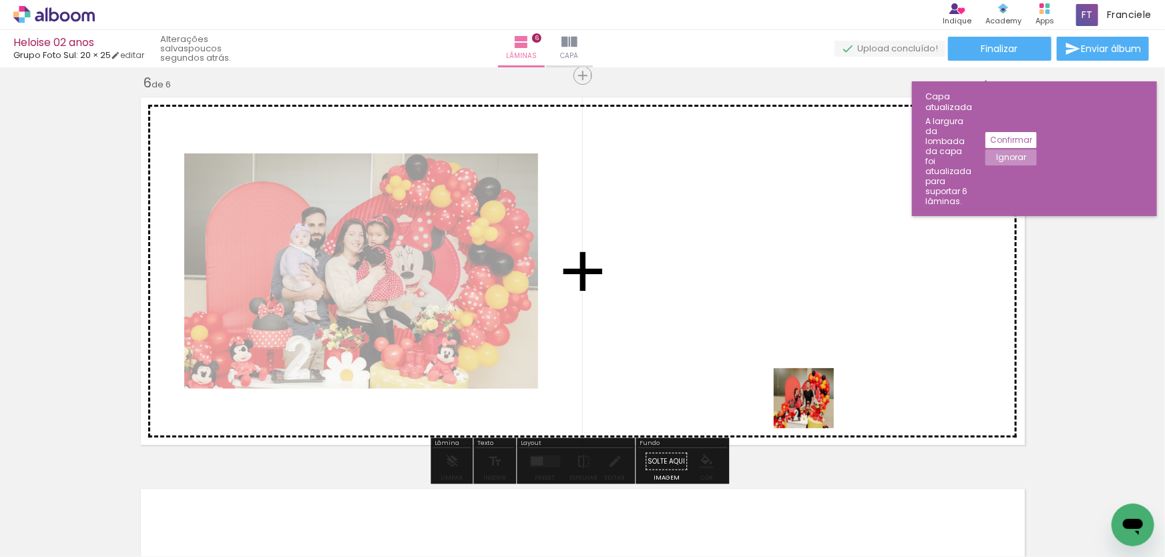
drag, startPoint x: 850, startPoint y: 511, endPoint x: 810, endPoint y: 394, distance: 124.3
click at [810, 394] on quentale-workspace at bounding box center [582, 278] width 1165 height 557
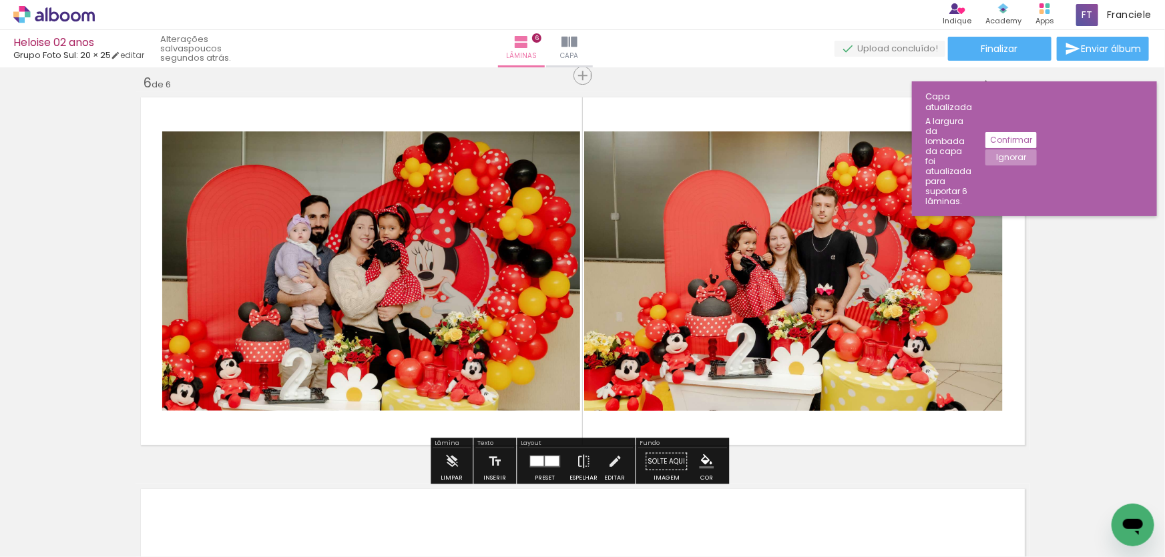
click at [925, 519] on div at bounding box center [918, 512] width 66 height 42
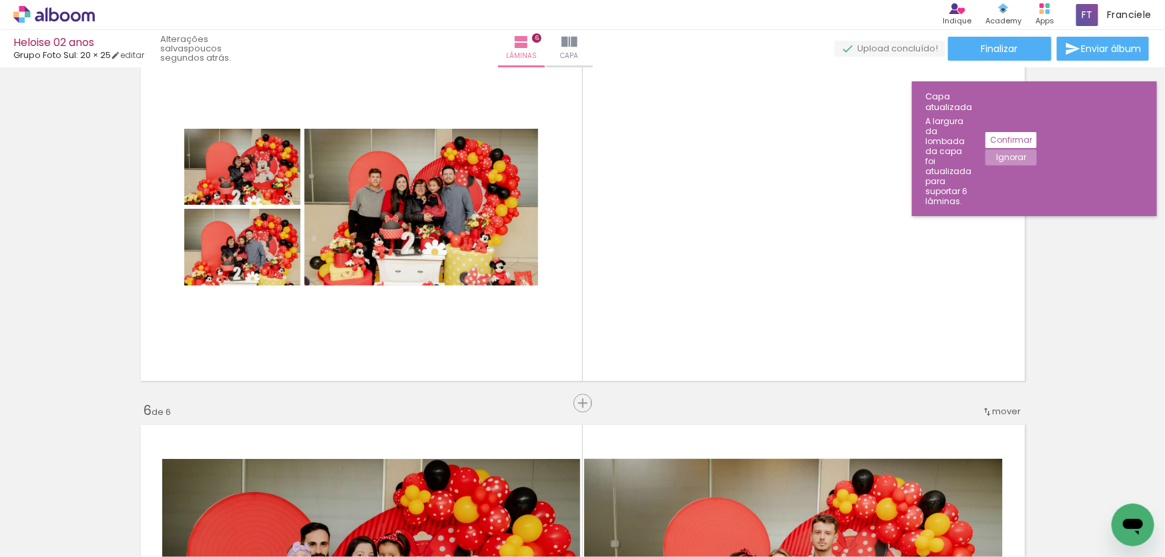
scroll to position [1609, 0]
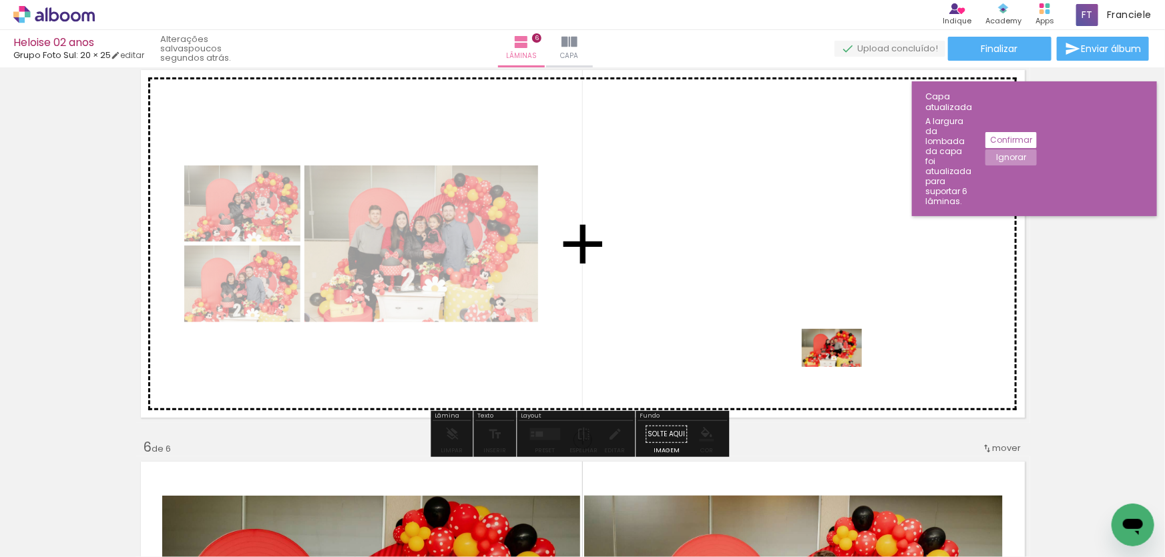
drag, startPoint x: 914, startPoint y: 524, endPoint x: 842, endPoint y: 369, distance: 170.8
click at [842, 369] on quentale-workspace at bounding box center [582, 278] width 1165 height 557
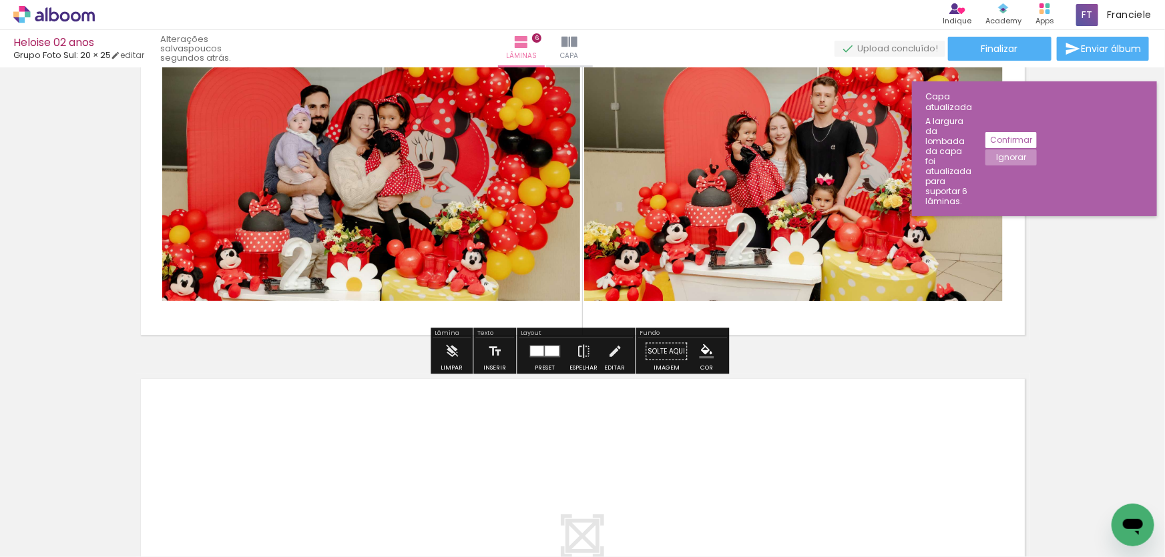
scroll to position [2095, 0]
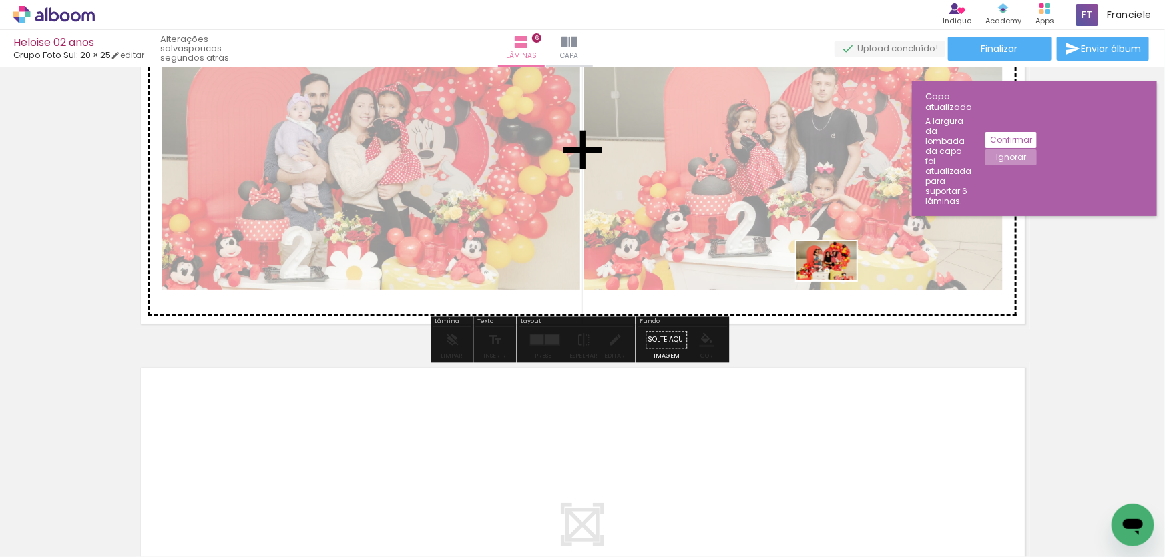
drag, startPoint x: 776, startPoint y: 517, endPoint x: 834, endPoint y: 269, distance: 254.2
click at [834, 270] on quentale-workspace at bounding box center [582, 278] width 1165 height 557
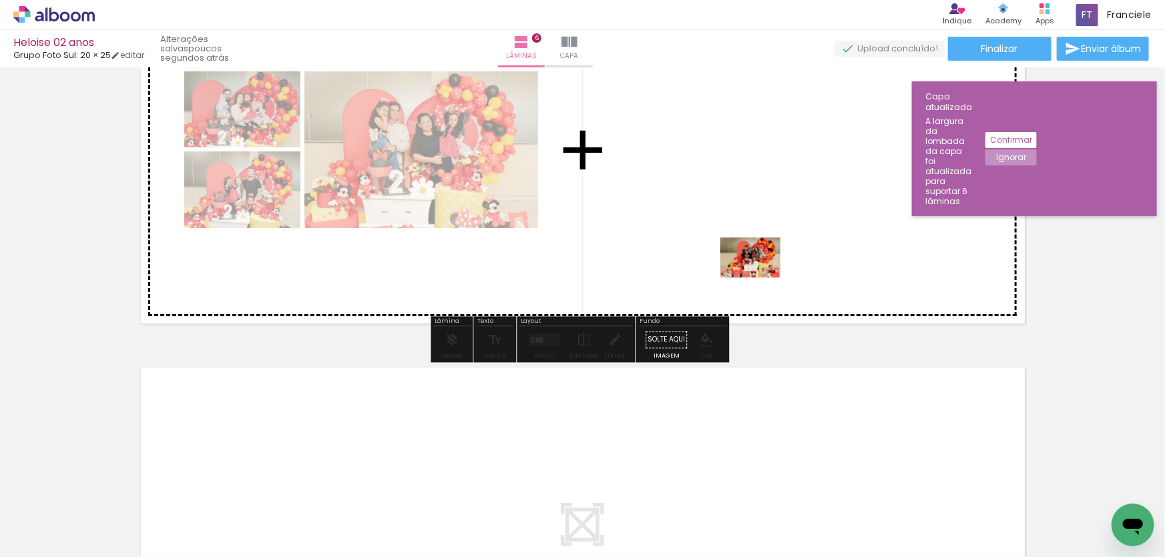
drag, startPoint x: 732, startPoint y: 521, endPoint x: 760, endPoint y: 278, distance: 244.6
click at [760, 278] on quentale-workspace at bounding box center [582, 278] width 1165 height 557
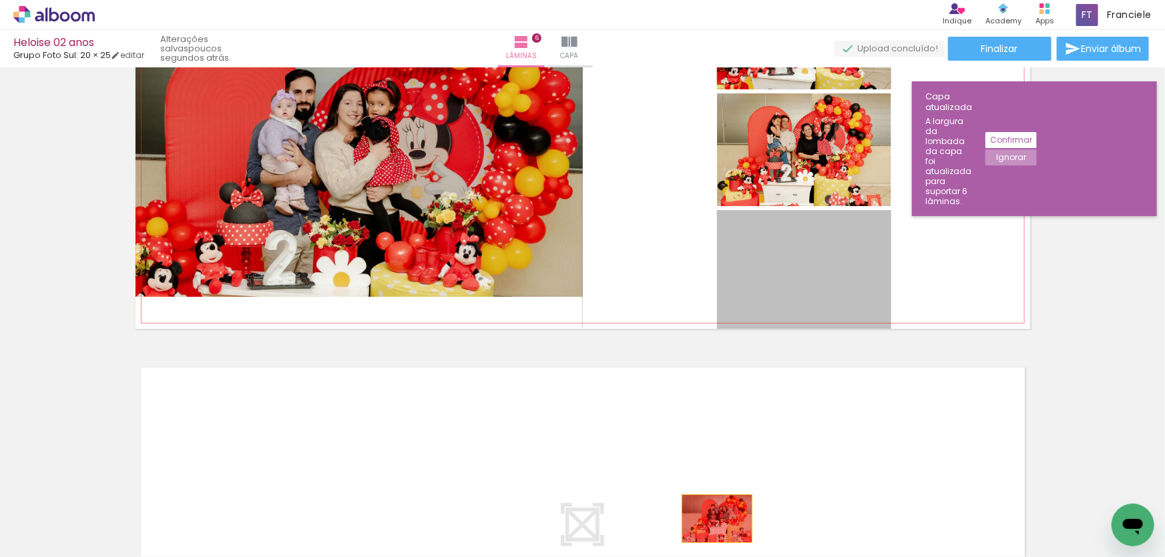
drag, startPoint x: 839, startPoint y: 288, endPoint x: 712, endPoint y: 519, distance: 262.9
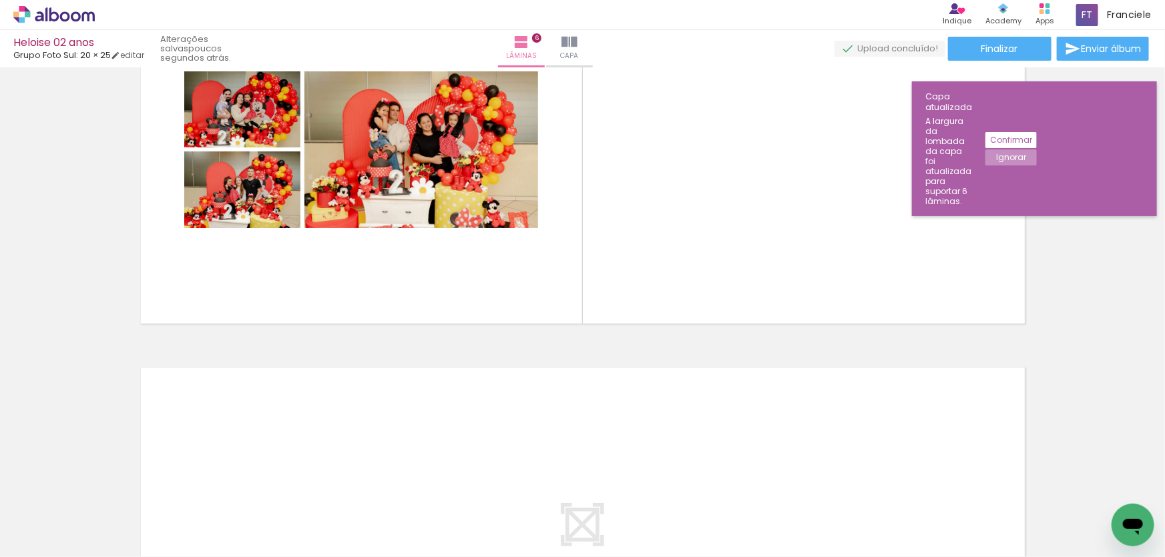
scroll to position [0, 1607]
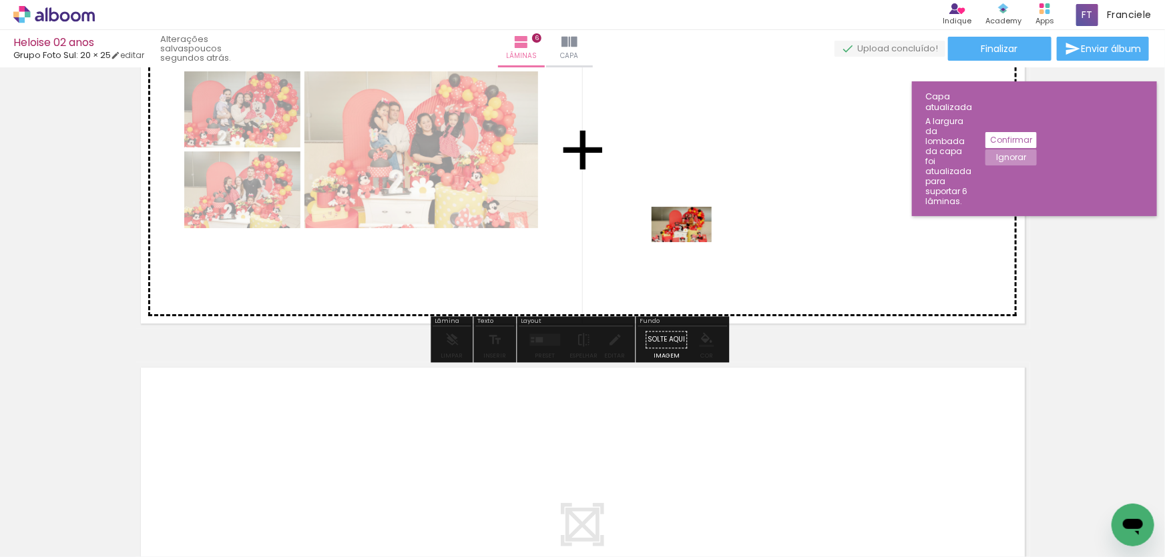
drag, startPoint x: 784, startPoint y: 511, endPoint x: 692, endPoint y: 247, distance: 279.5
click at [692, 247] on quentale-workspace at bounding box center [582, 278] width 1165 height 557
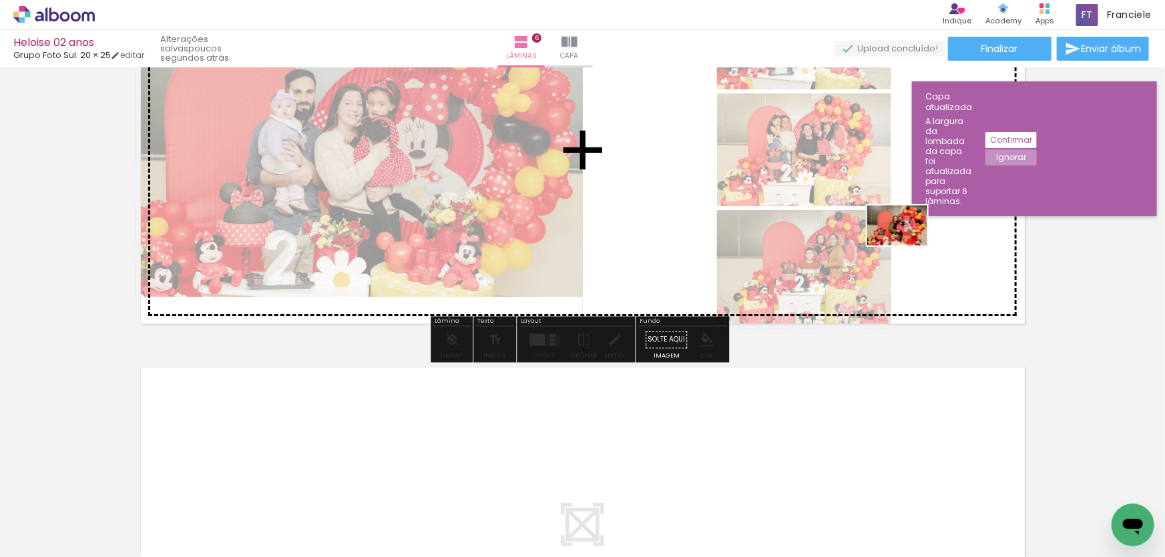
click at [907, 246] on quentale-workspace at bounding box center [582, 278] width 1165 height 557
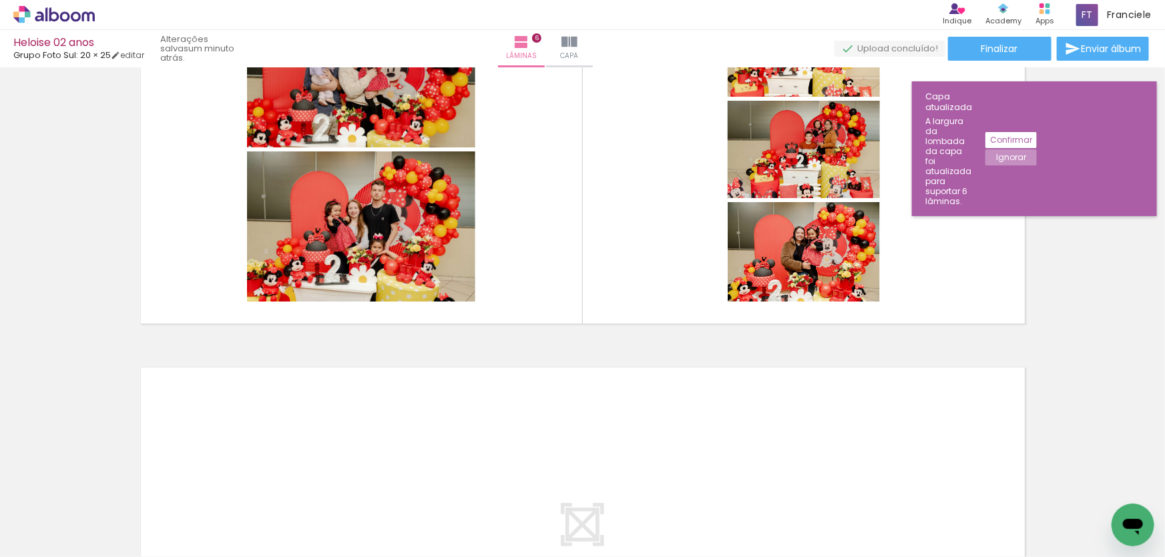
scroll to position [0, 1864]
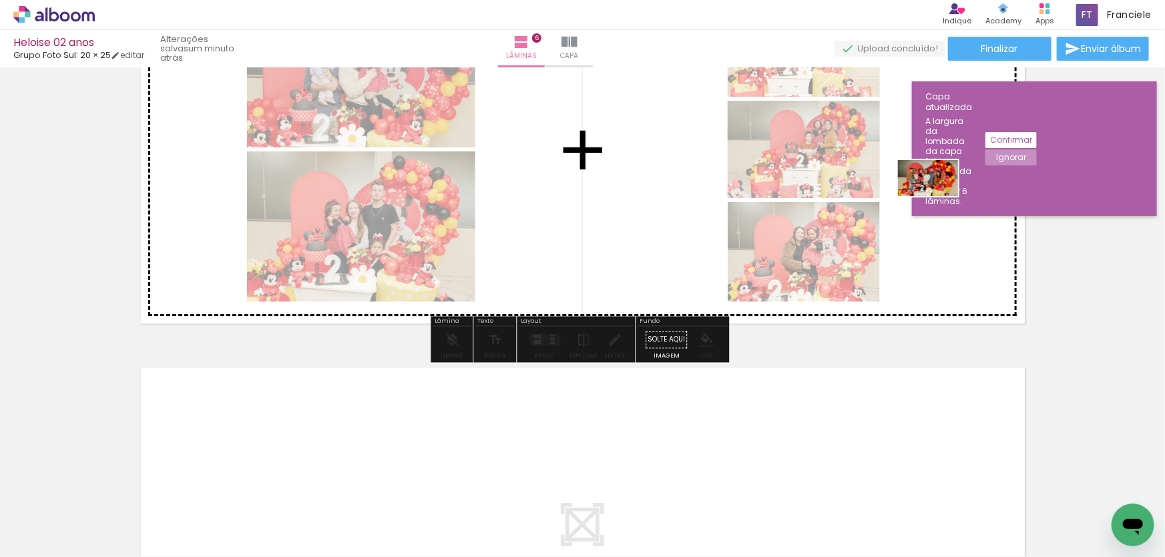
drag, startPoint x: 1103, startPoint y: 515, endPoint x: 938, endPoint y: 200, distance: 355.0
click at [938, 200] on quentale-workspace at bounding box center [582, 278] width 1165 height 557
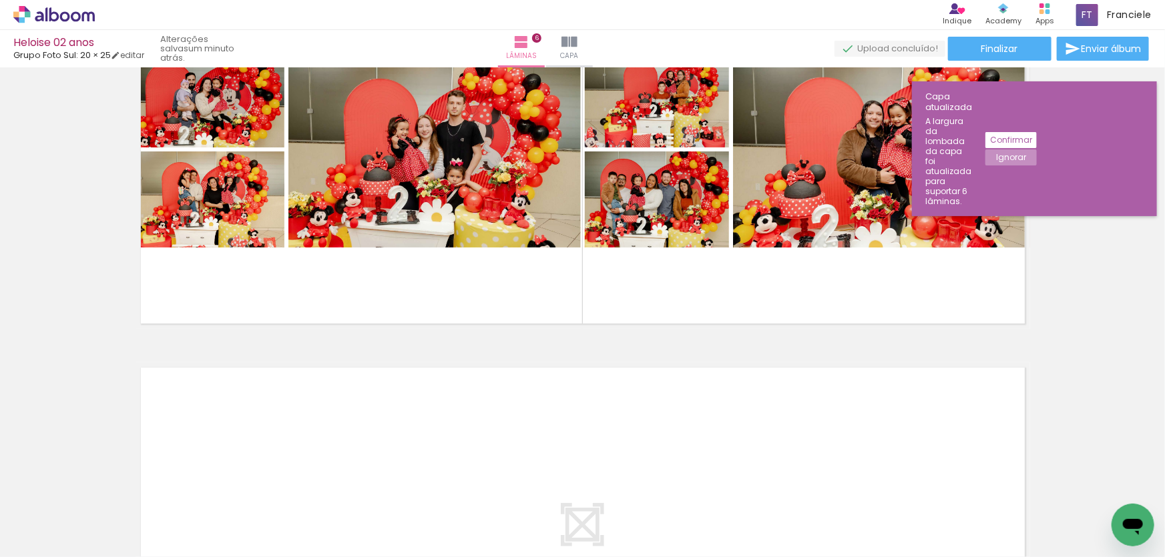
scroll to position [0, 1838]
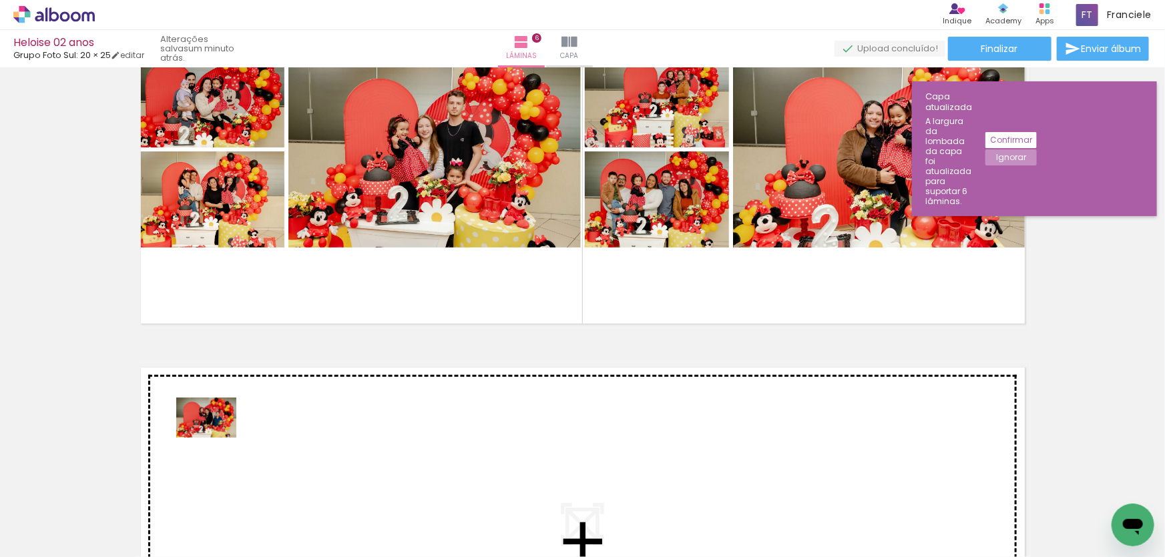
drag, startPoint x: 180, startPoint y: 507, endPoint x: 216, endPoint y: 438, distance: 77.6
click at [216, 438] on quentale-workspace at bounding box center [582, 278] width 1165 height 557
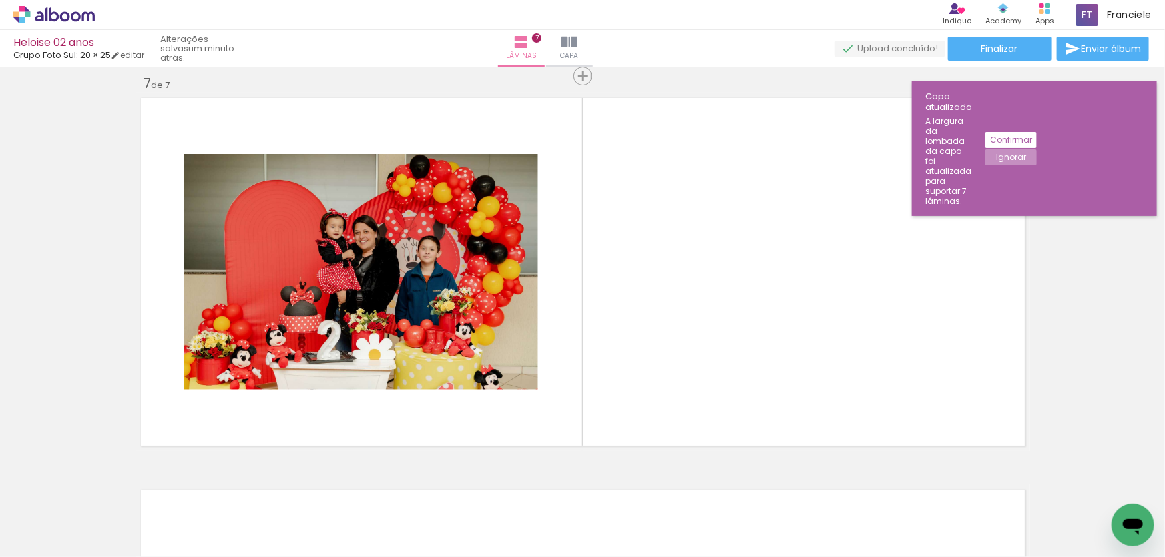
scroll to position [2365, 0]
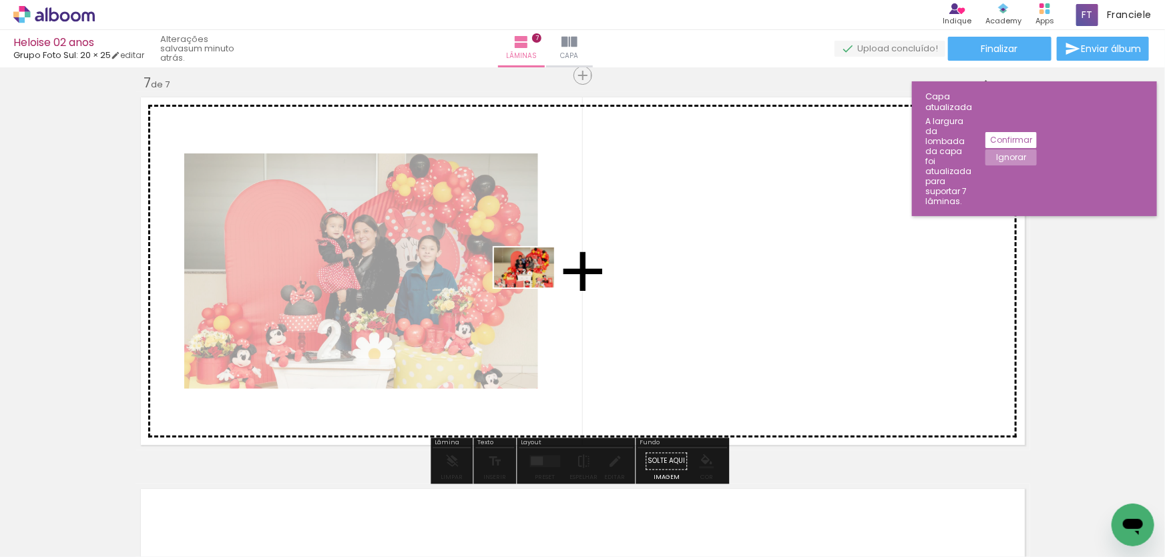
drag, startPoint x: 248, startPoint y: 517, endPoint x: 551, endPoint y: 278, distance: 385.9
click at [551, 278] on quentale-workspace at bounding box center [582, 278] width 1165 height 557
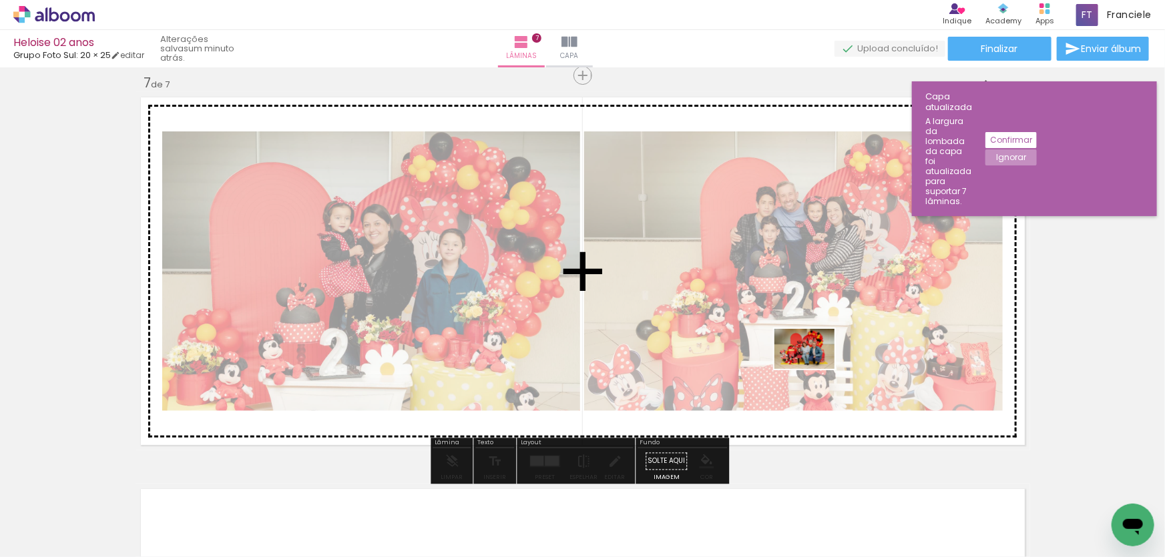
drag, startPoint x: 840, startPoint y: 509, endPoint x: 814, endPoint y: 369, distance: 141.8
click at [814, 369] on quentale-workspace at bounding box center [582, 278] width 1165 height 557
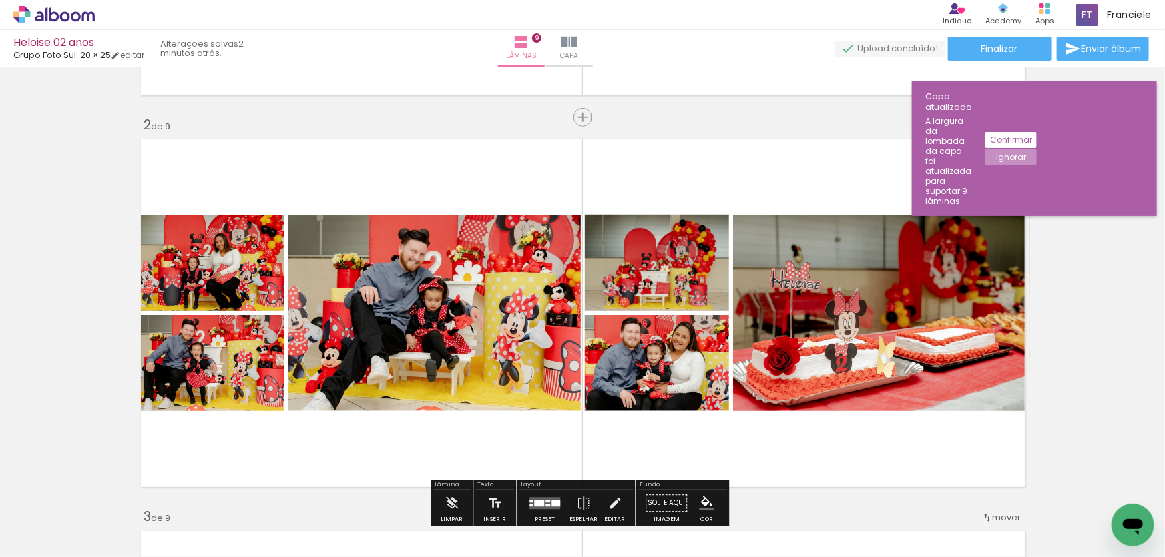
scroll to position [0, 1147]
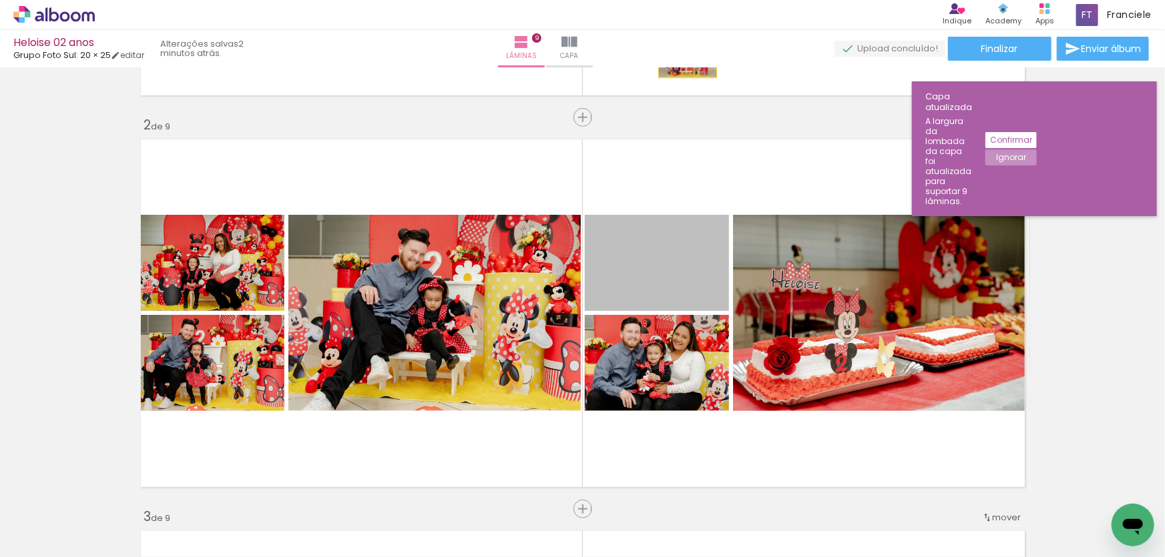
drag, startPoint x: 659, startPoint y: 262, endPoint x: 683, endPoint y: 58, distance: 205.0
click at [683, 0] on div "Heloise 02 anos Grupo Foto Sul: 20 × 25 editar 2 minutos atrás. Lâminas 9 Capa …" at bounding box center [582, 0] width 1165 height 0
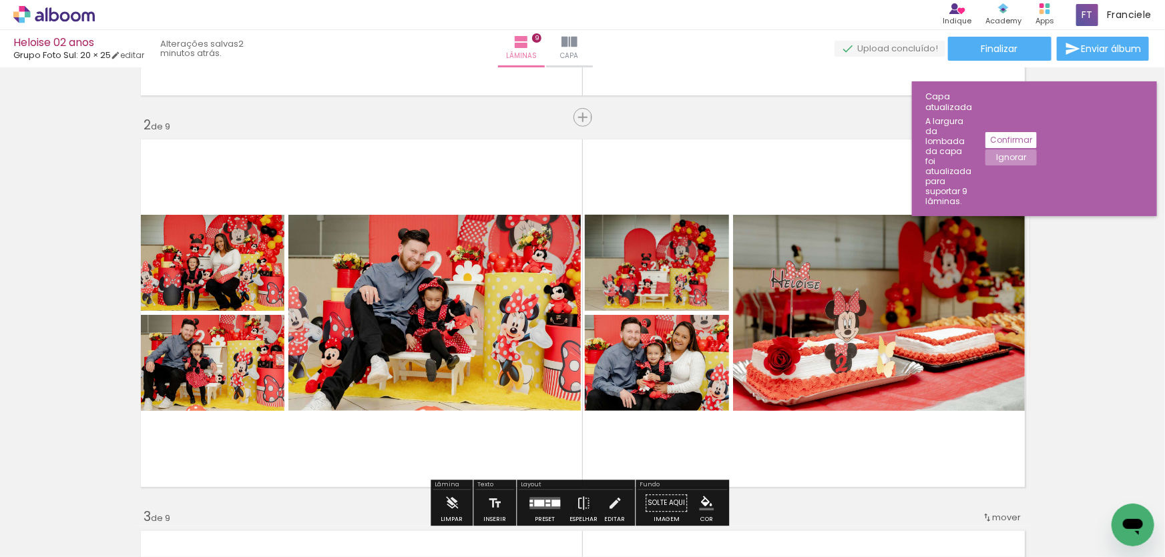
scroll to position [182, 0]
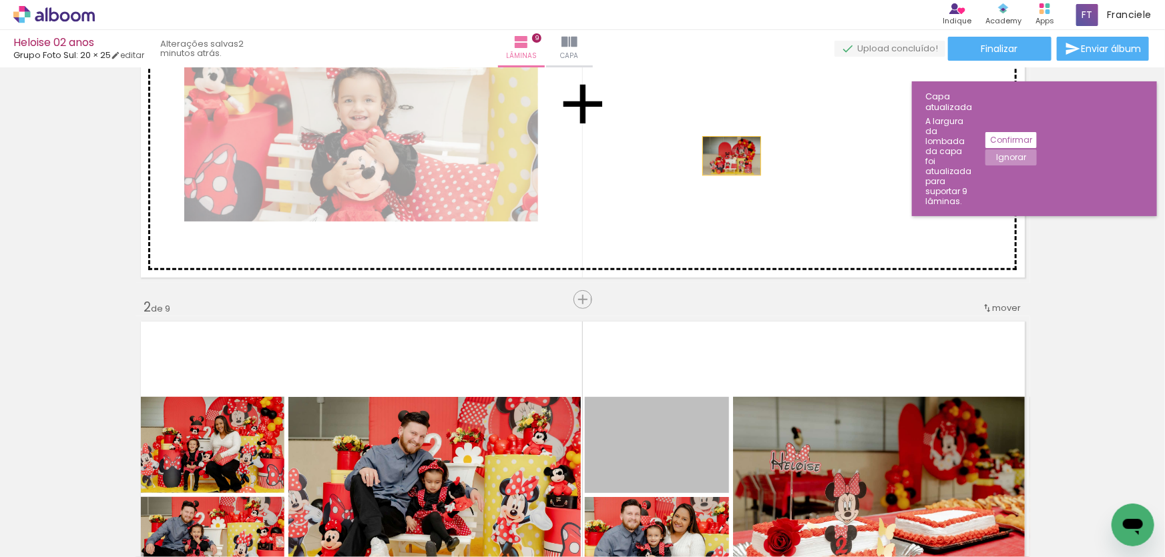
drag, startPoint x: 660, startPoint y: 438, endPoint x: 726, endPoint y: 146, distance: 298.9
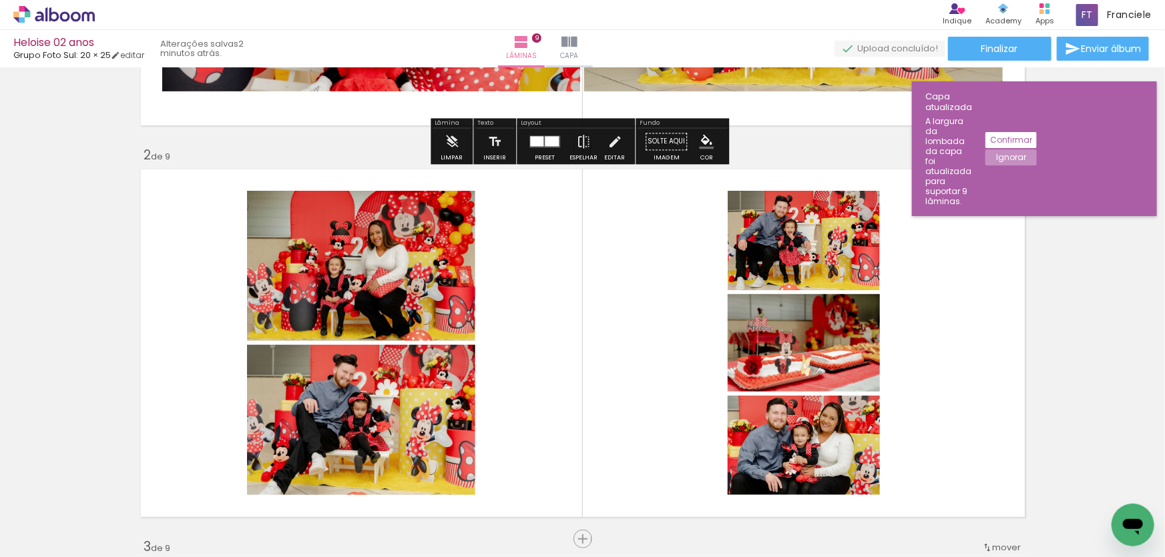
scroll to position [364, 0]
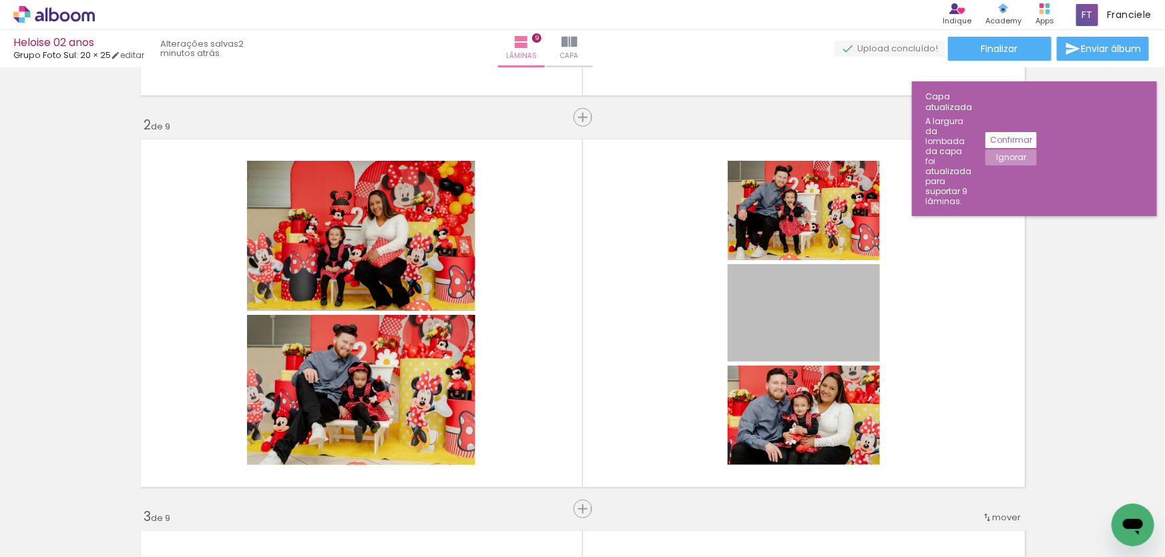
drag, startPoint x: 794, startPoint y: 322, endPoint x: 742, endPoint y: 43, distance: 284.0
click at [742, 0] on div "Heloise 02 anos Grupo Foto Sul: 20 × 25 editar 2 minutos atrás. Lâminas 9 Capa …" at bounding box center [582, 0] width 1165 height 0
drag, startPoint x: 841, startPoint y: 313, endPoint x: 748, endPoint y: 27, distance: 301.2
click at [748, 0] on div "Heloise 02 anos Grupo Foto Sul: 20 × 25 editar 2 minutos atrás. Lâminas 9 Capa …" at bounding box center [582, 0] width 1165 height 0
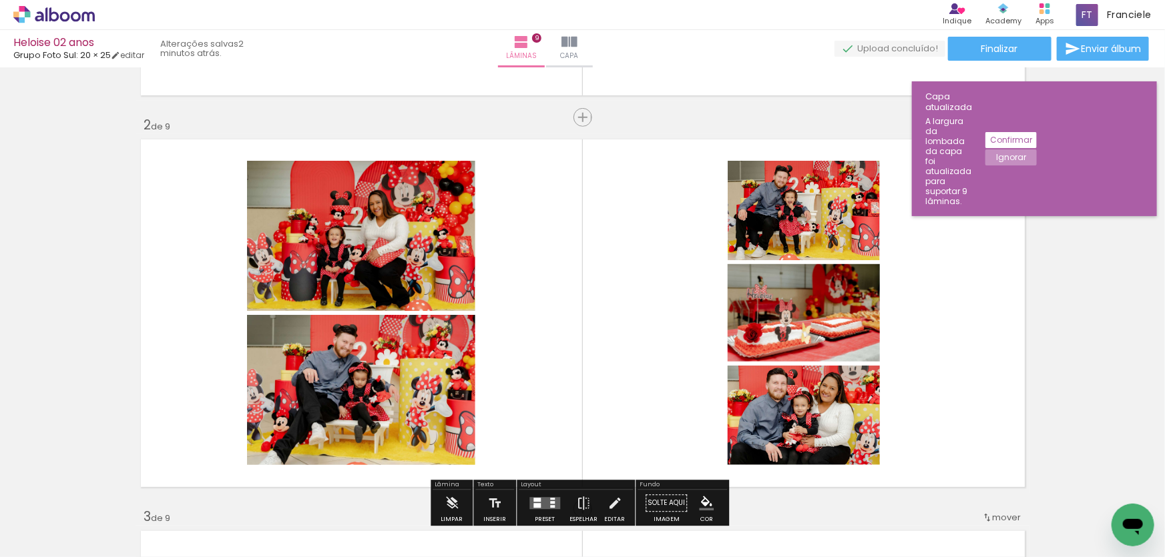
scroll to position [242, 0]
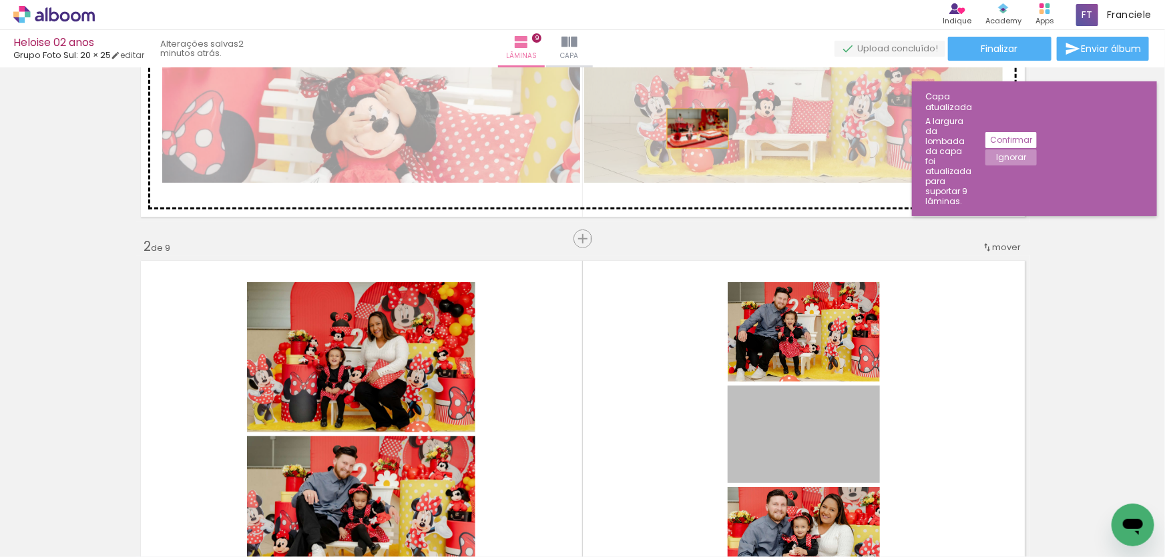
drag, startPoint x: 815, startPoint y: 427, endPoint x: 694, endPoint y: 127, distance: 322.5
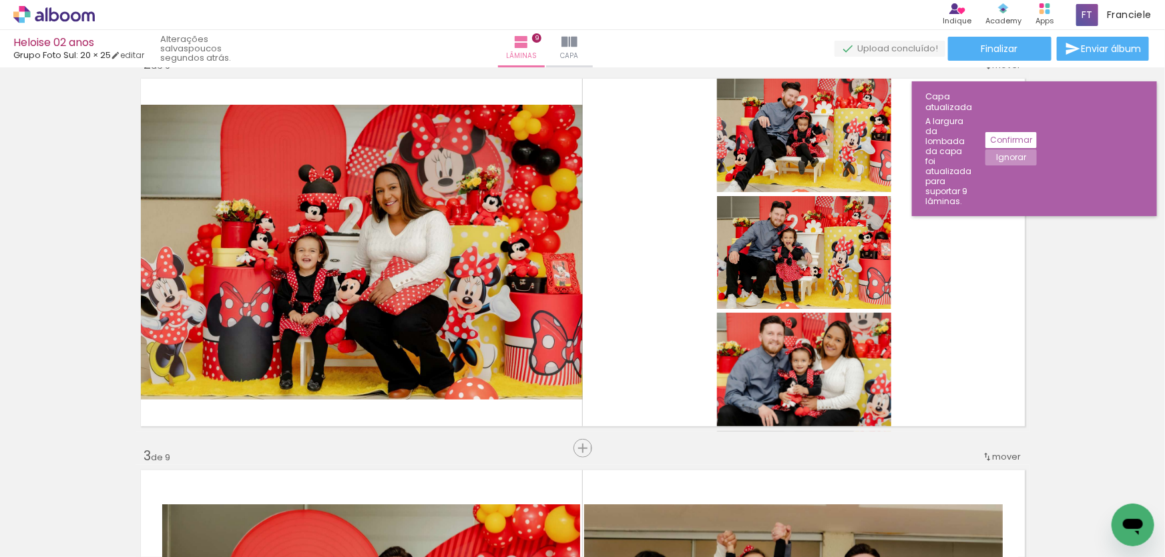
scroll to position [0, 1864]
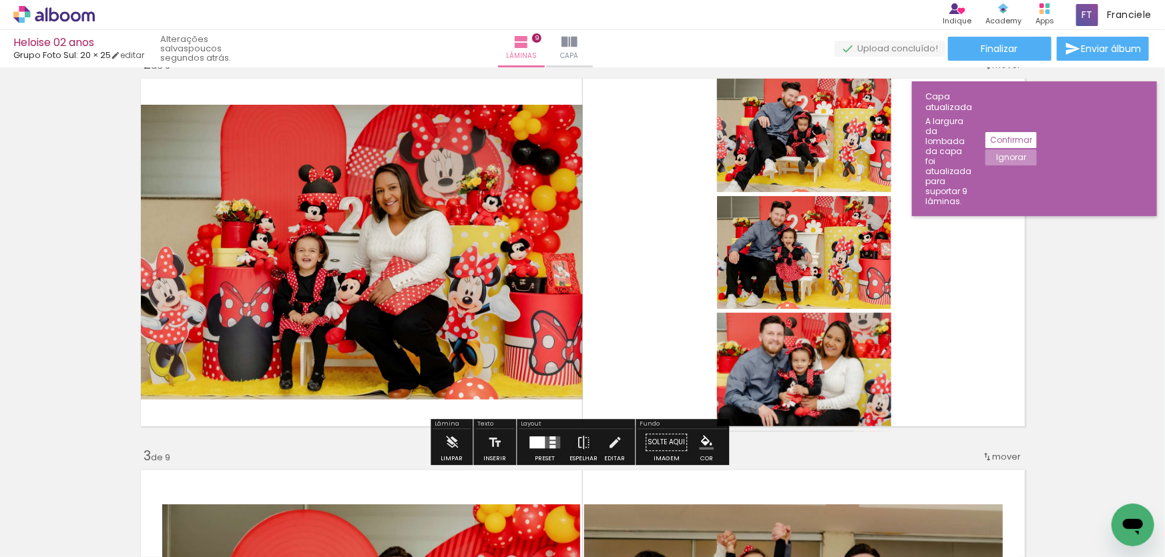
click at [0, 0] on slot "Confirmar" at bounding box center [0, 0] width 0 height 0
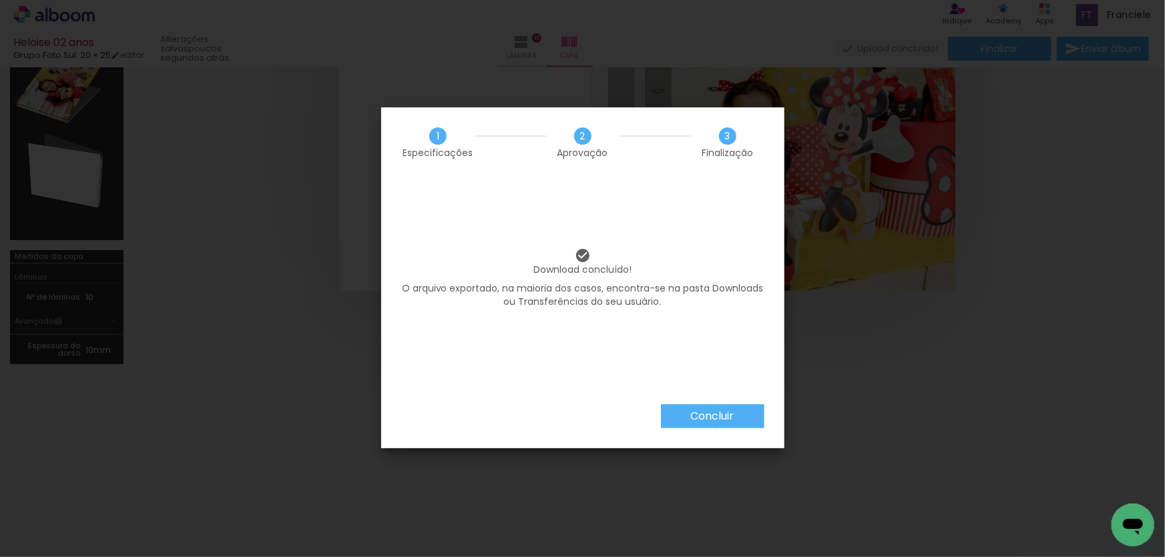
scroll to position [0, 1864]
click at [746, 419] on paper-button "Concluir" at bounding box center [712, 417] width 103 height 24
